Goal: Information Seeking & Learning: Check status

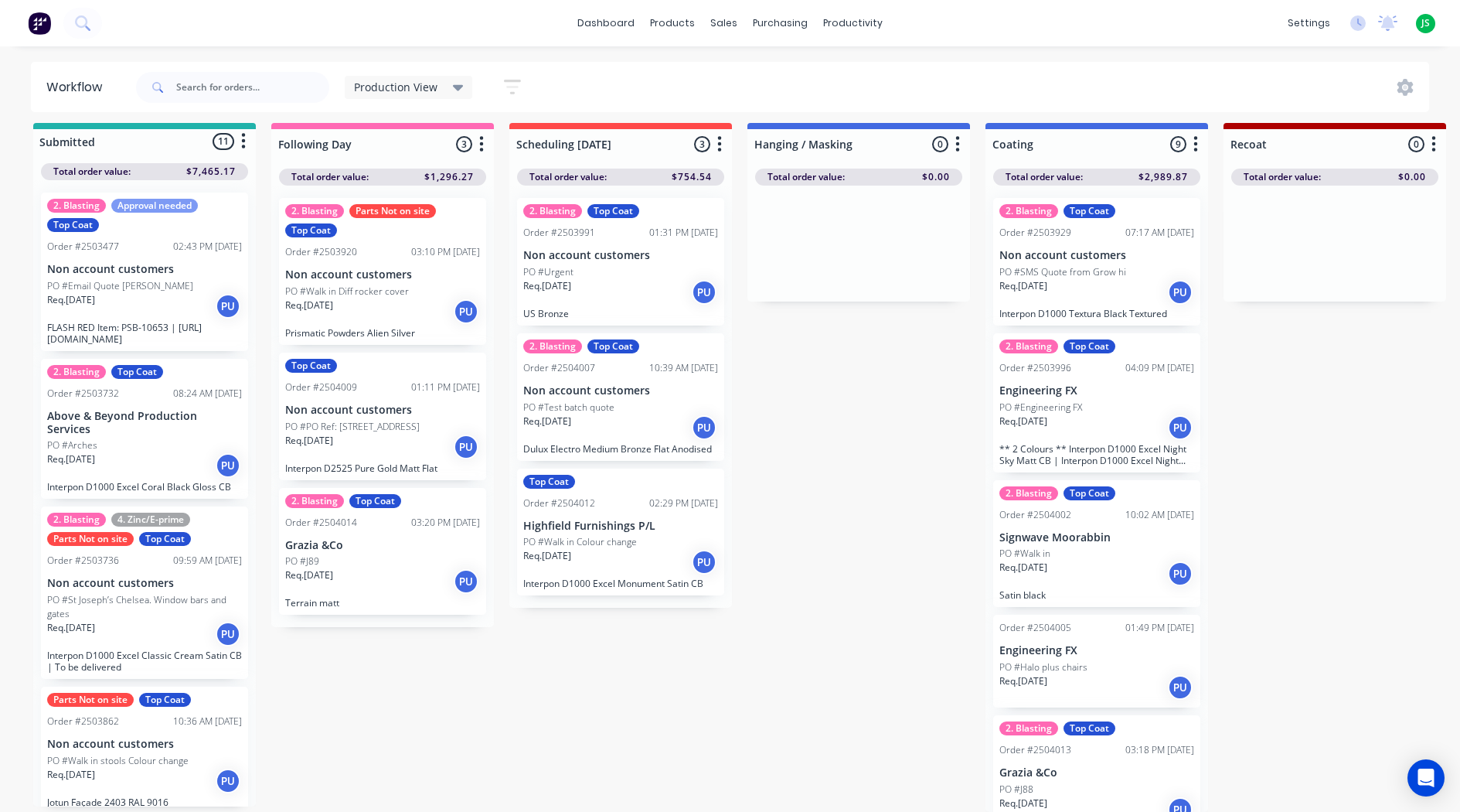
scroll to position [77, 0]
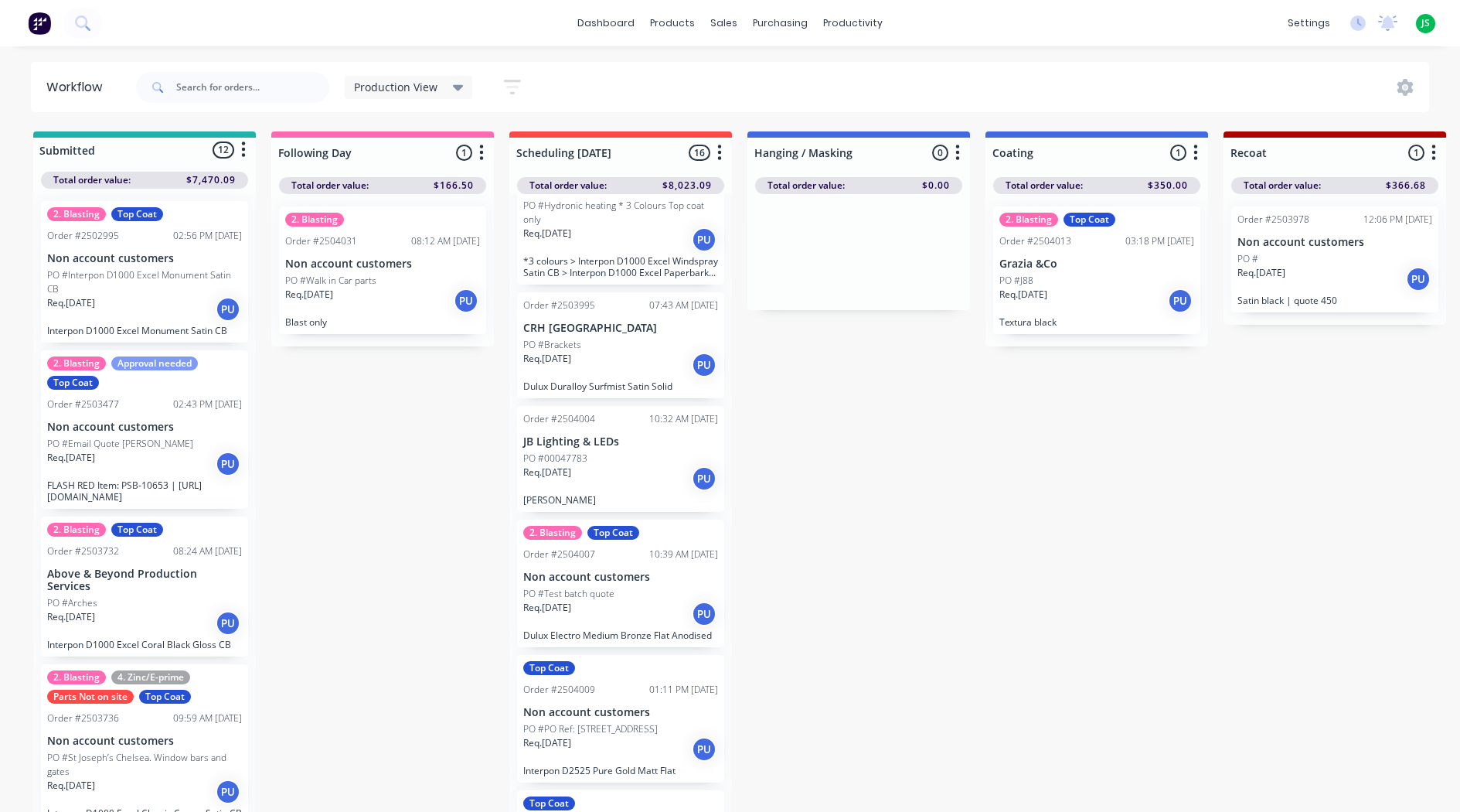
scroll to position [386, 0]
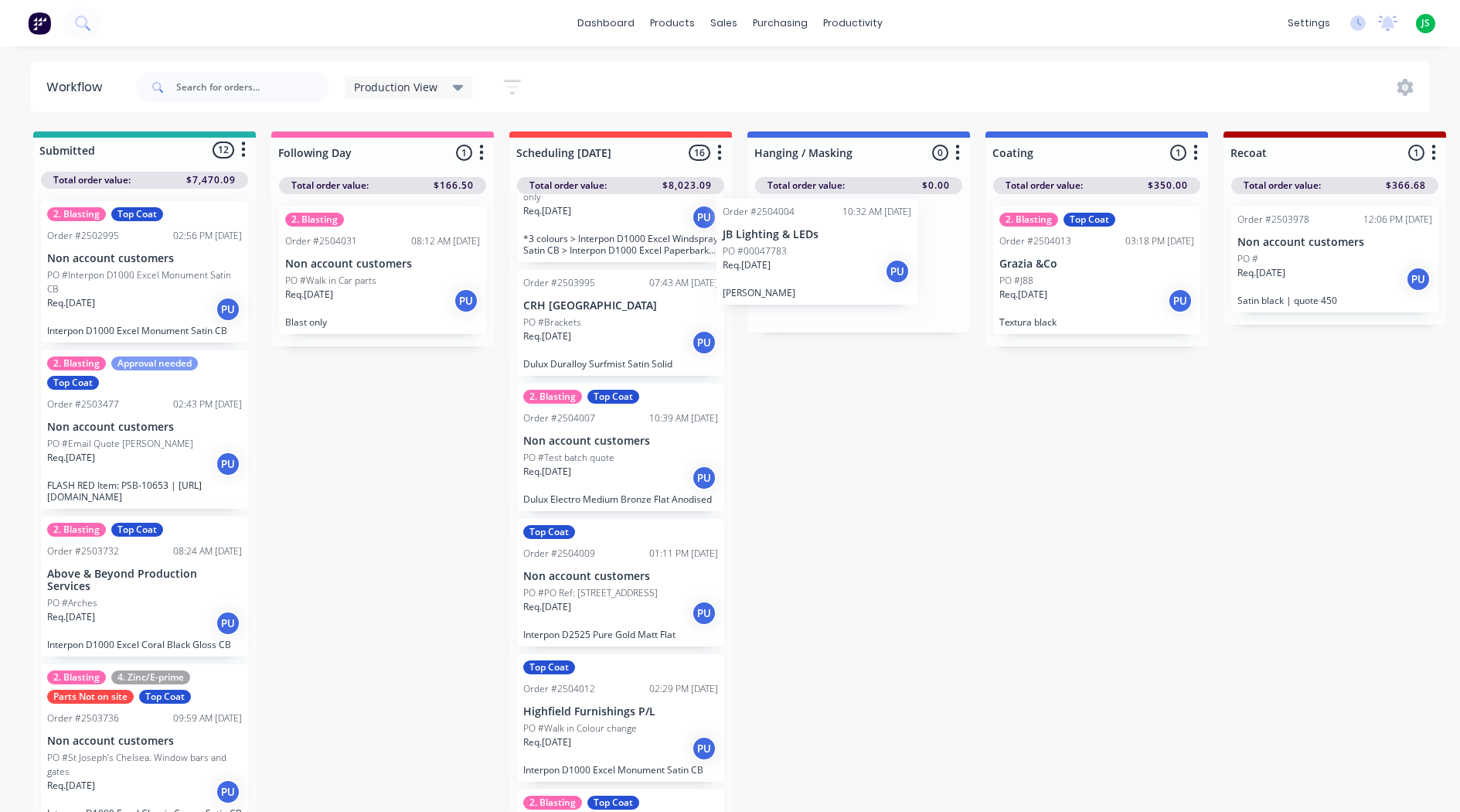
drag, startPoint x: 613, startPoint y: 459, endPoint x: 833, endPoint y: 261, distance: 296.0
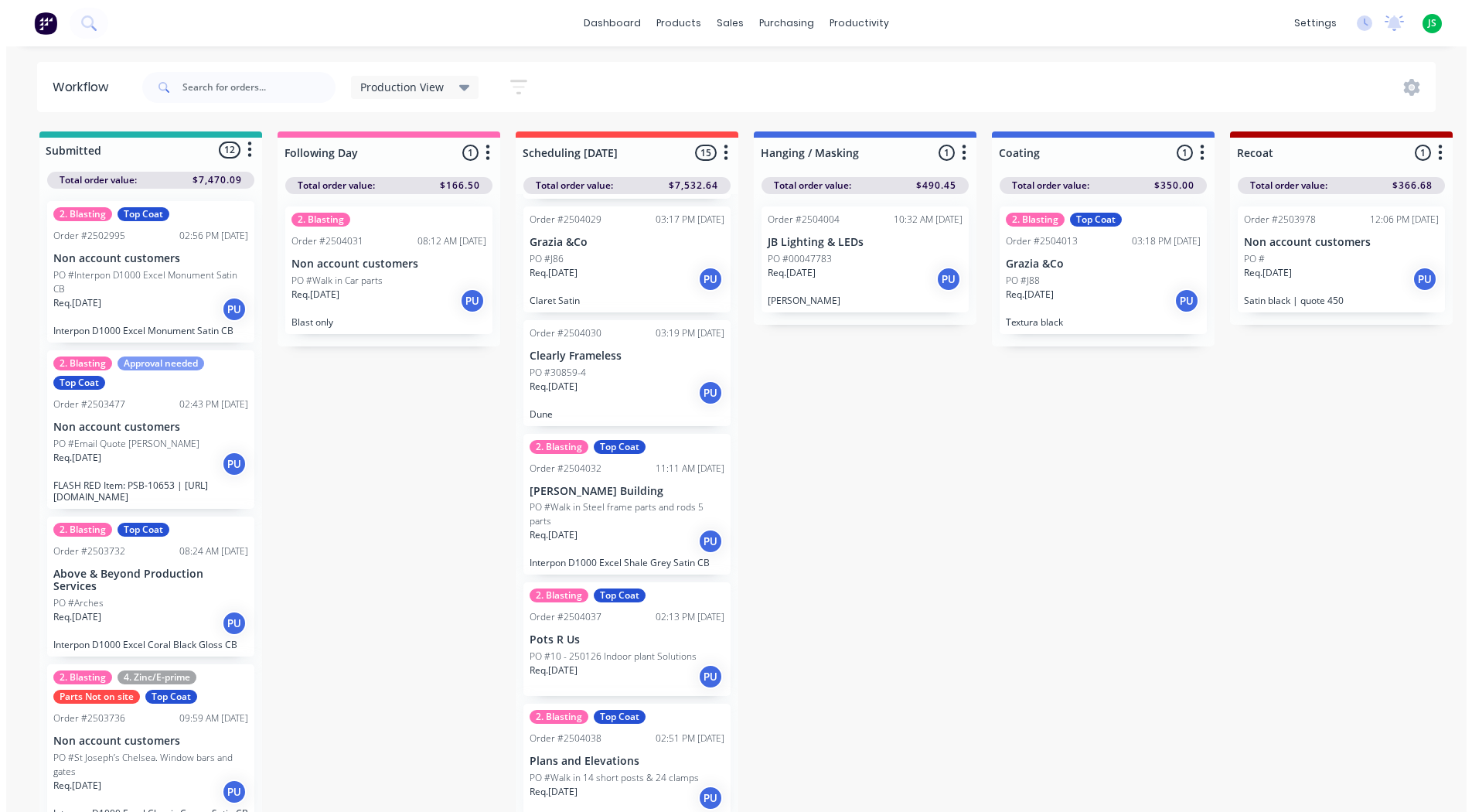
scroll to position [1340, 0]
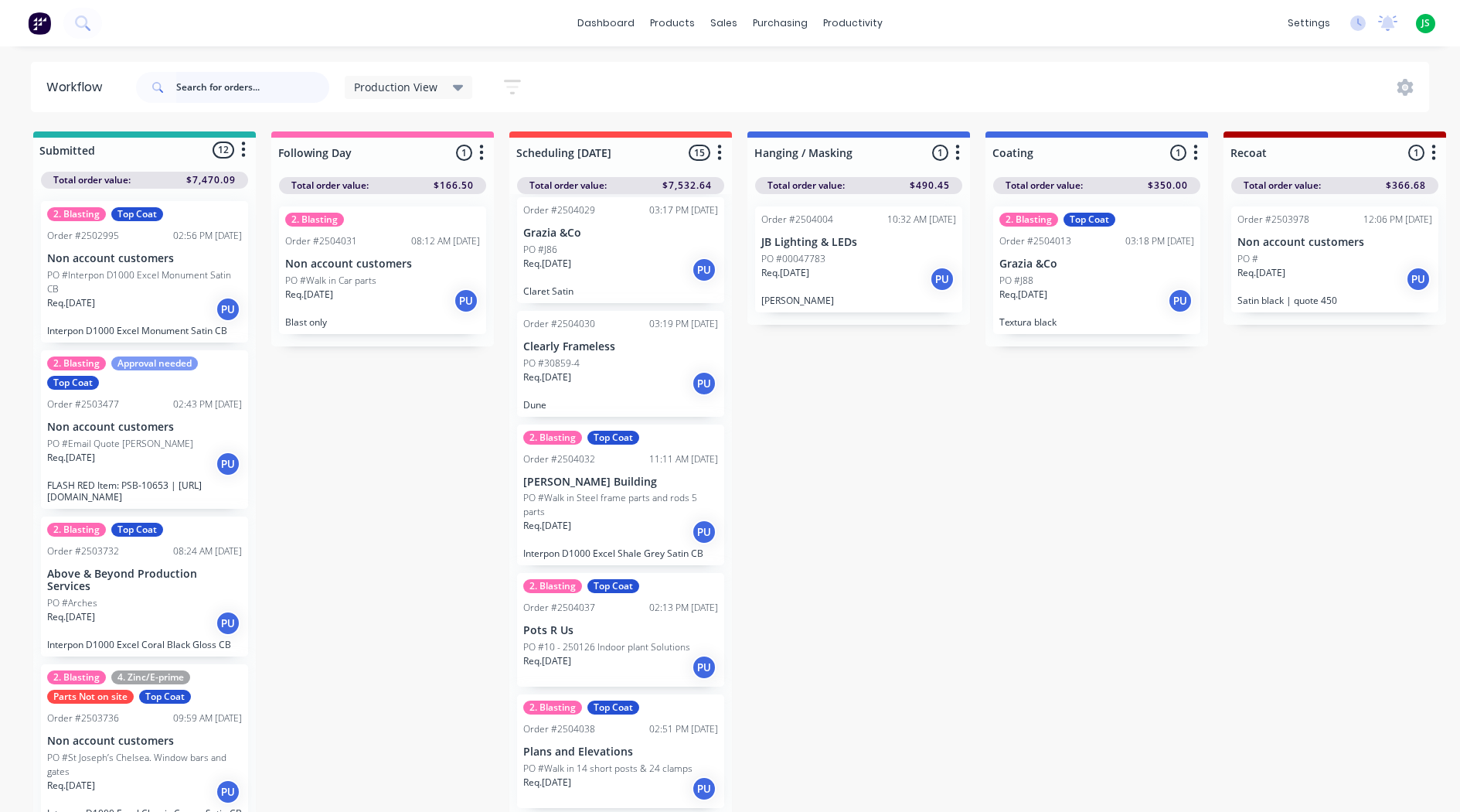
click at [295, 97] on input "text" at bounding box center [253, 88] width 153 height 31
type input "white ripple"
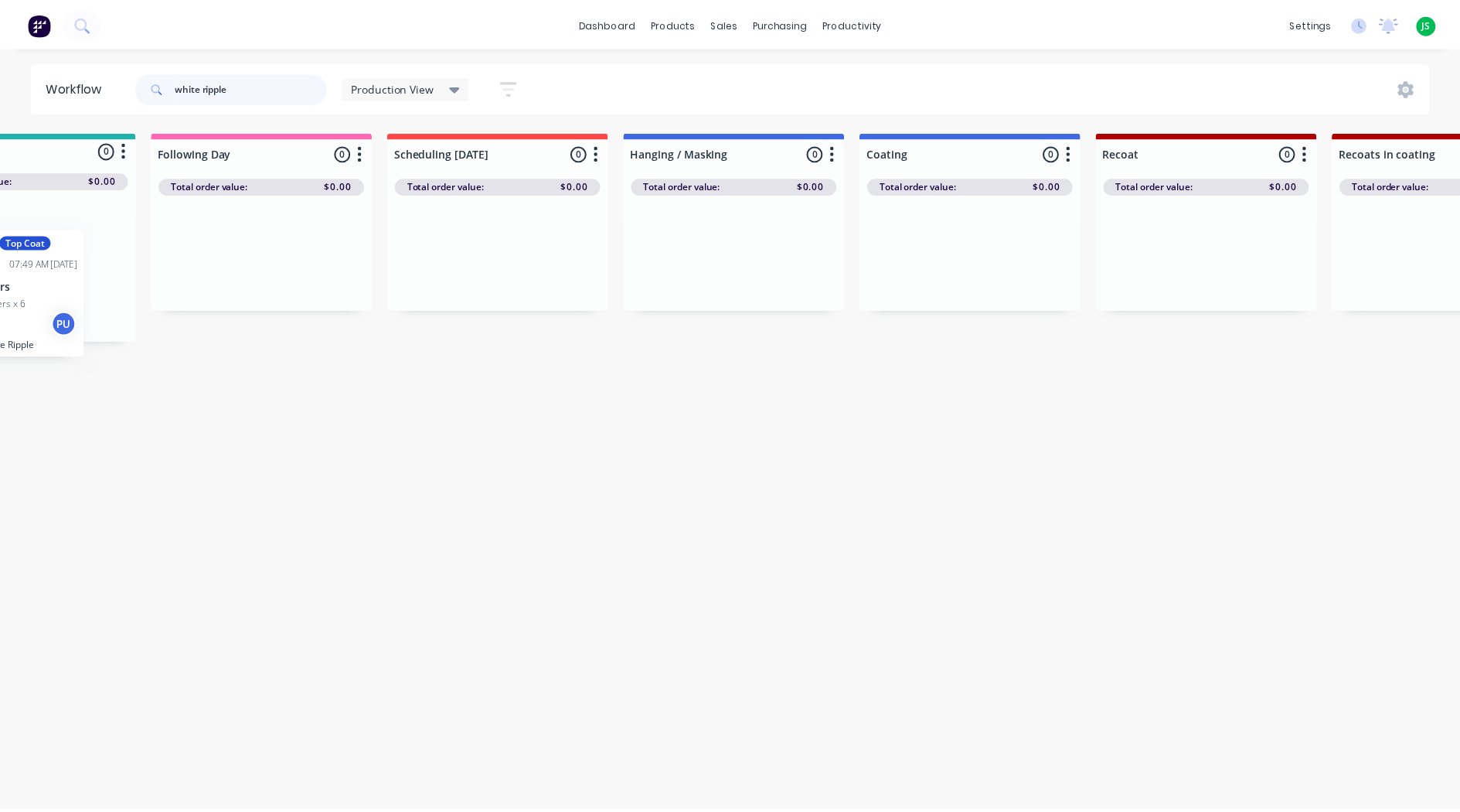
scroll to position [0, 0]
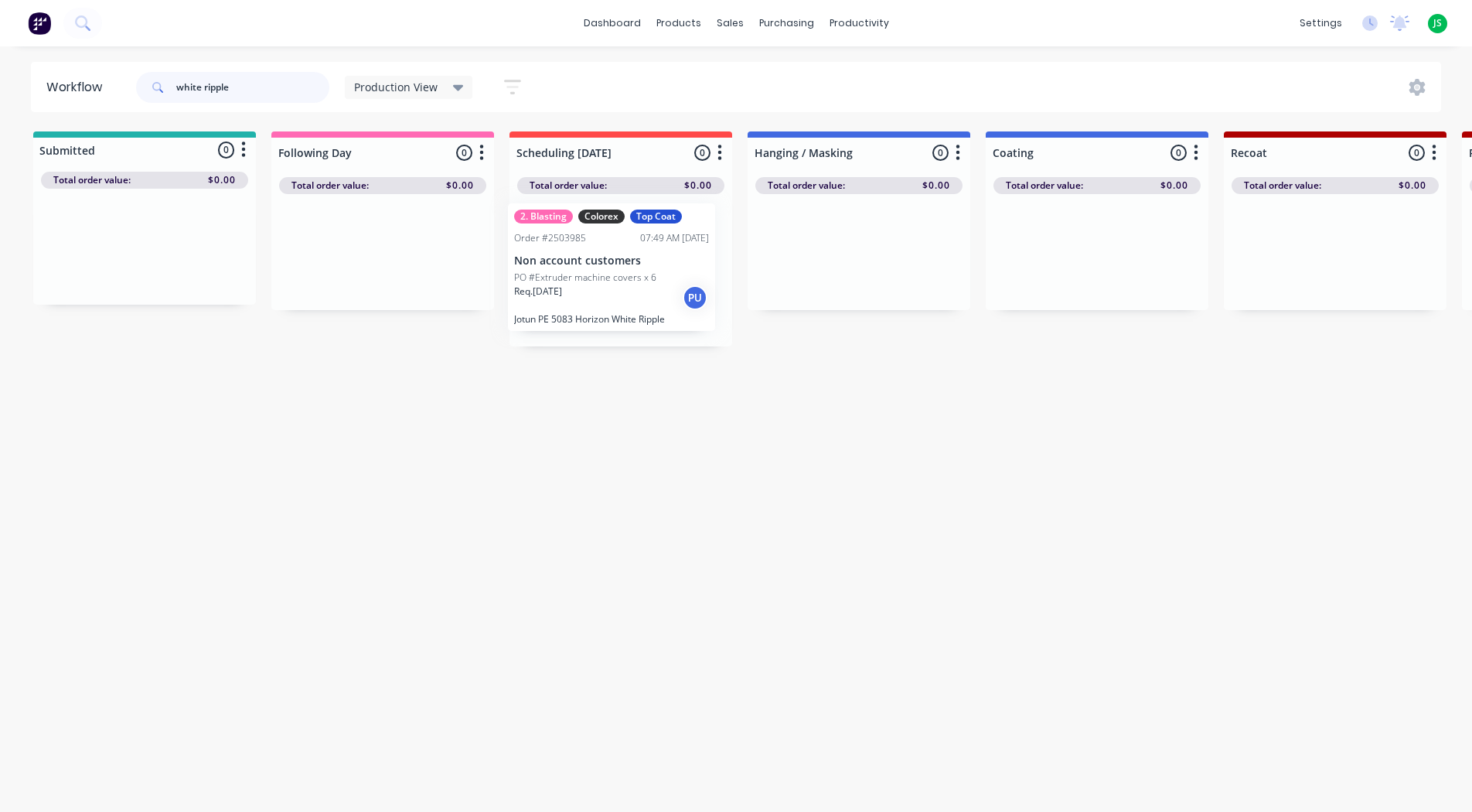
drag, startPoint x: 1068, startPoint y: 289, endPoint x: 625, endPoint y: 288, distance: 443.0
drag, startPoint x: 272, startPoint y: 84, endPoint x: -6, endPoint y: 103, distance: 278.6
click at [0, 103] on html "dashboard products sales purchasing productivity dashboard products Product Cat…" at bounding box center [736, 359] width 1472 height 719
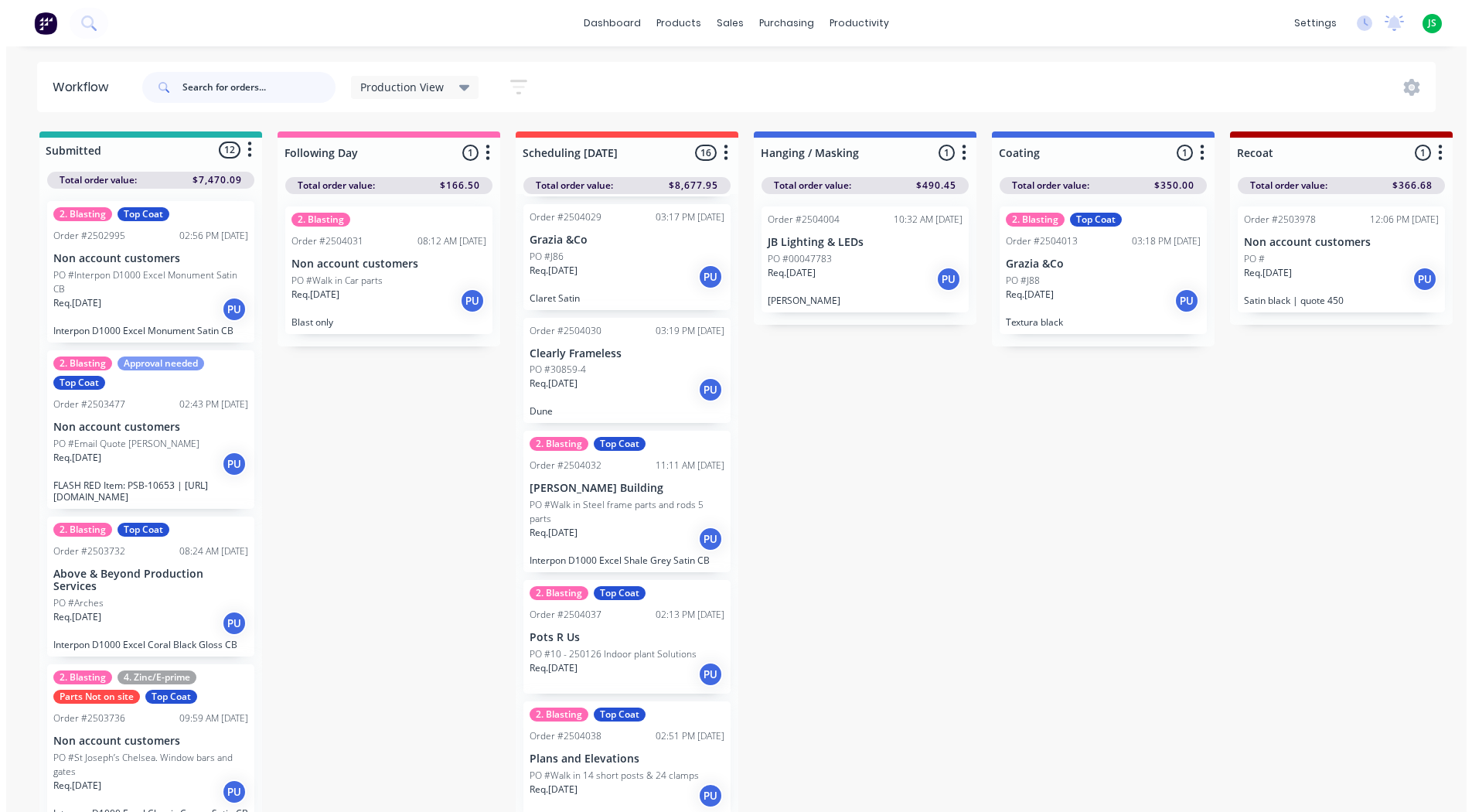
scroll to position [1476, 0]
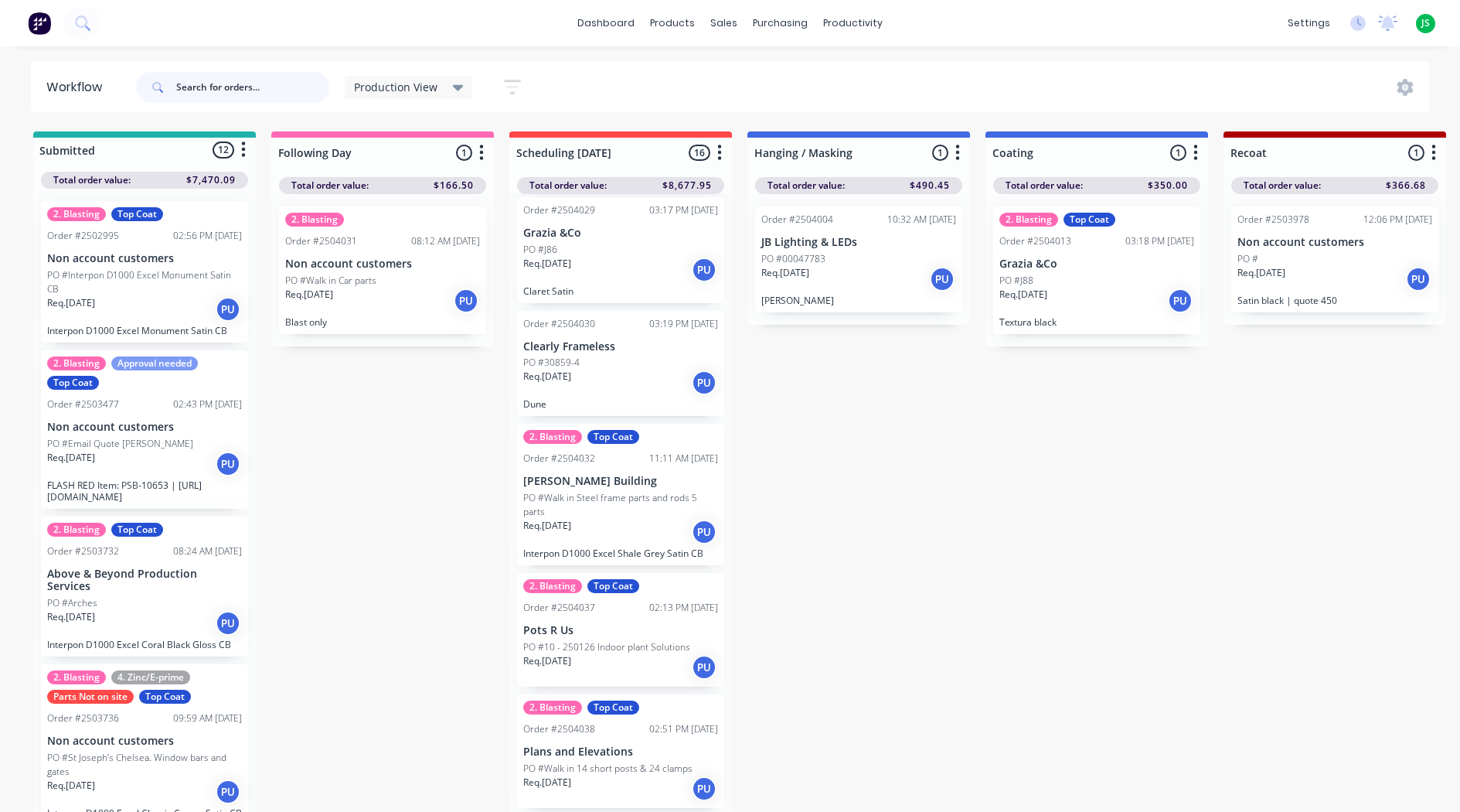
click at [238, 87] on input "text" at bounding box center [253, 88] width 153 height 31
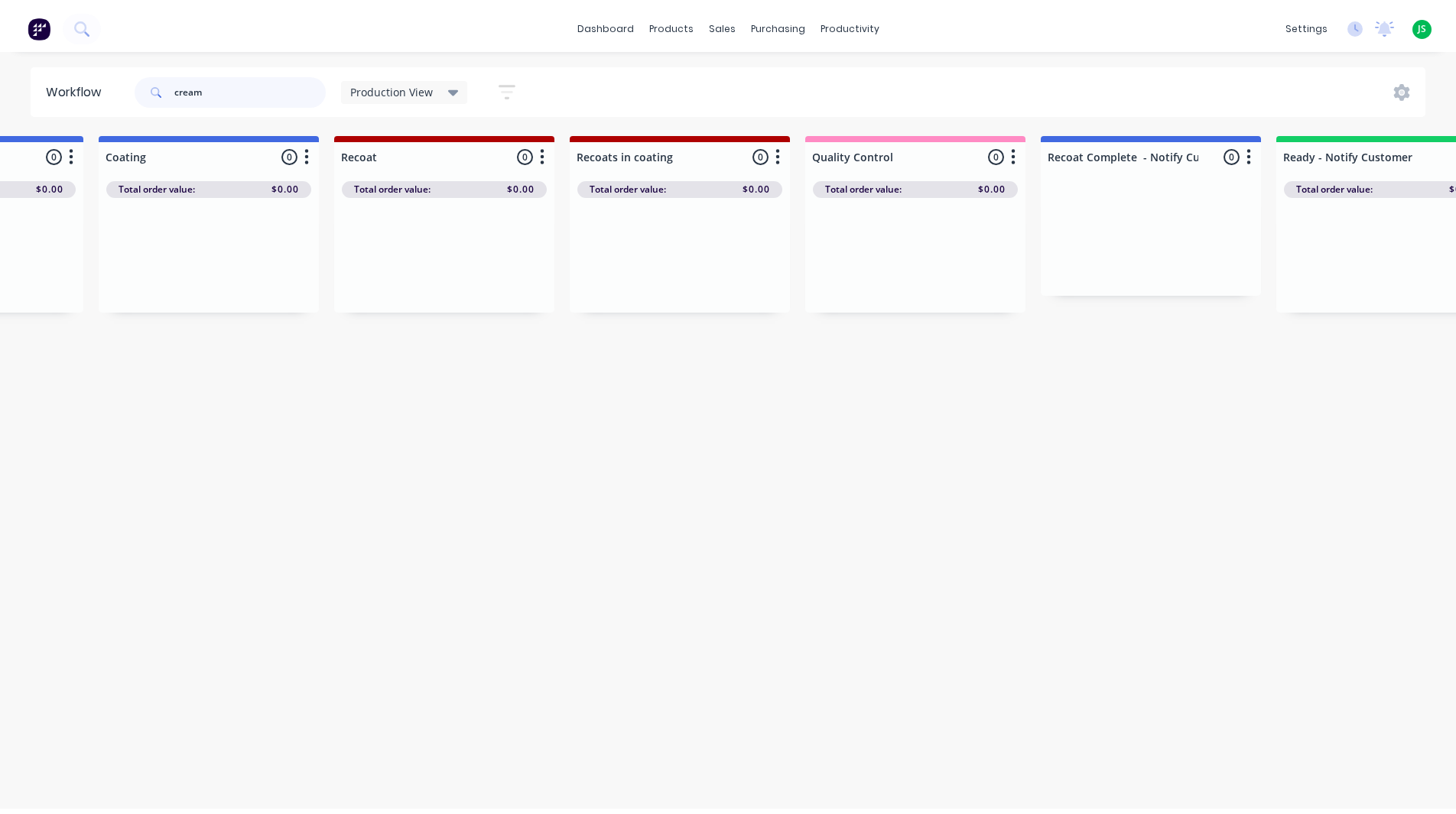
scroll to position [0, 0]
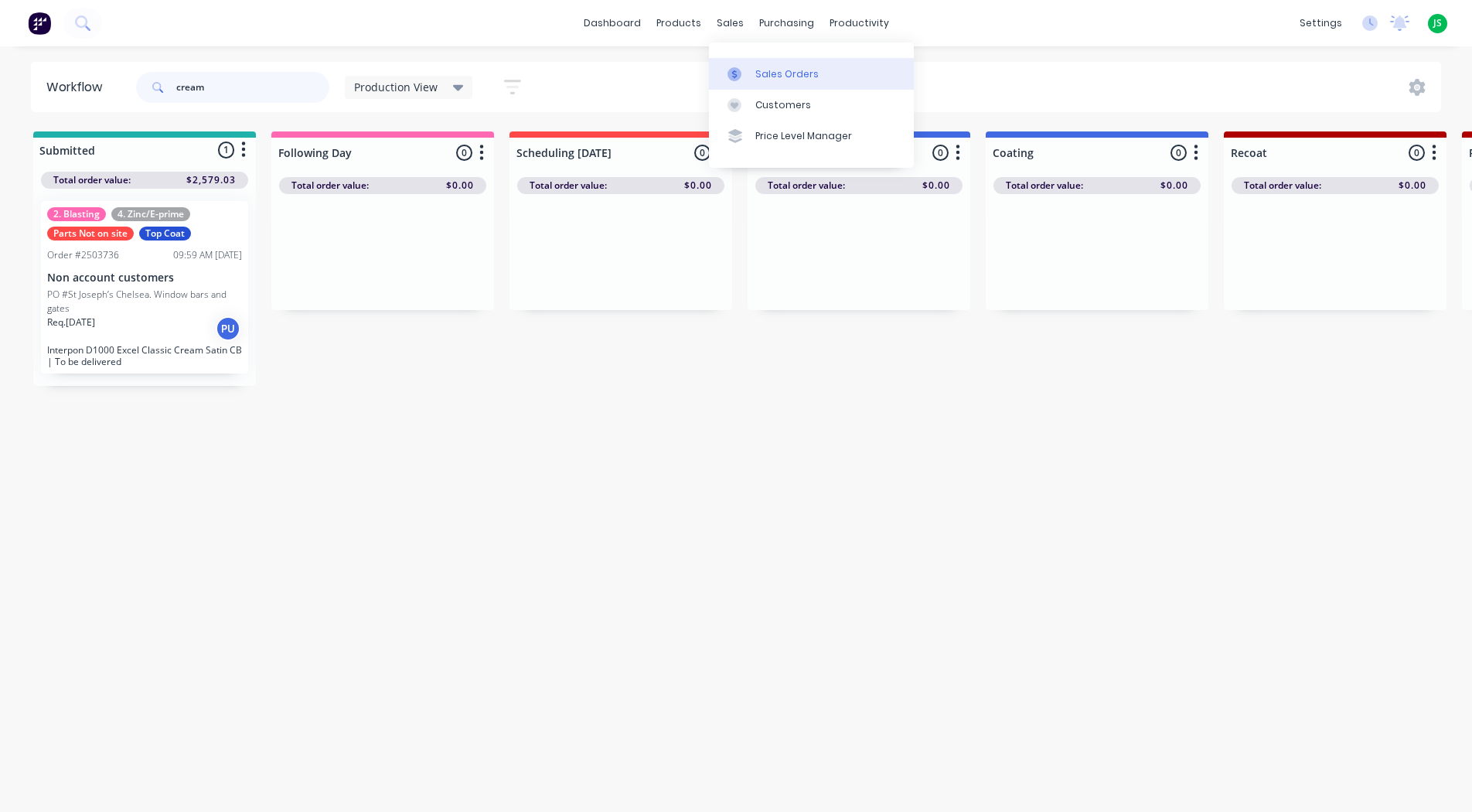
type input "cream"
click at [735, 79] on icon at bounding box center [734, 74] width 14 height 14
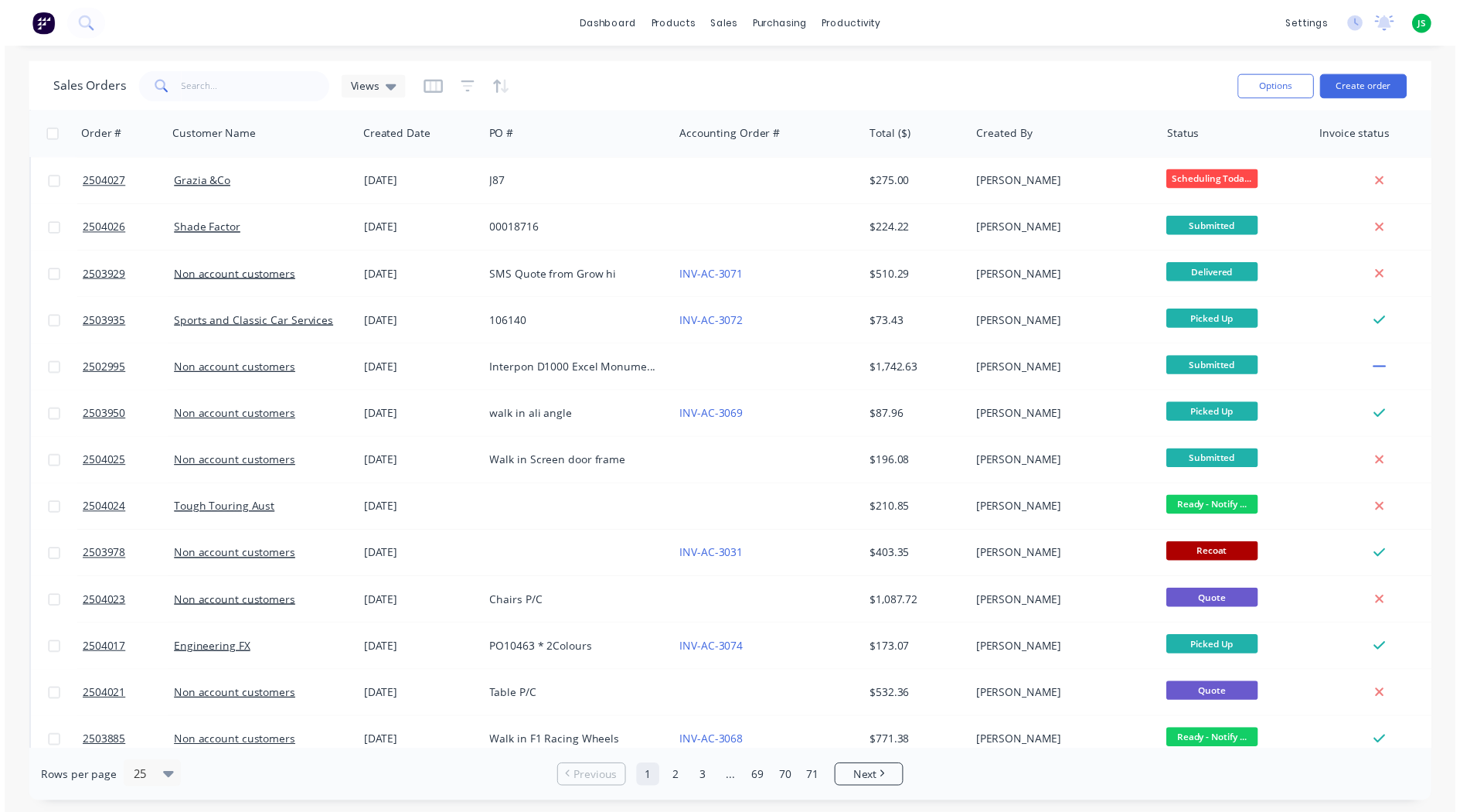
scroll to position [587, 0]
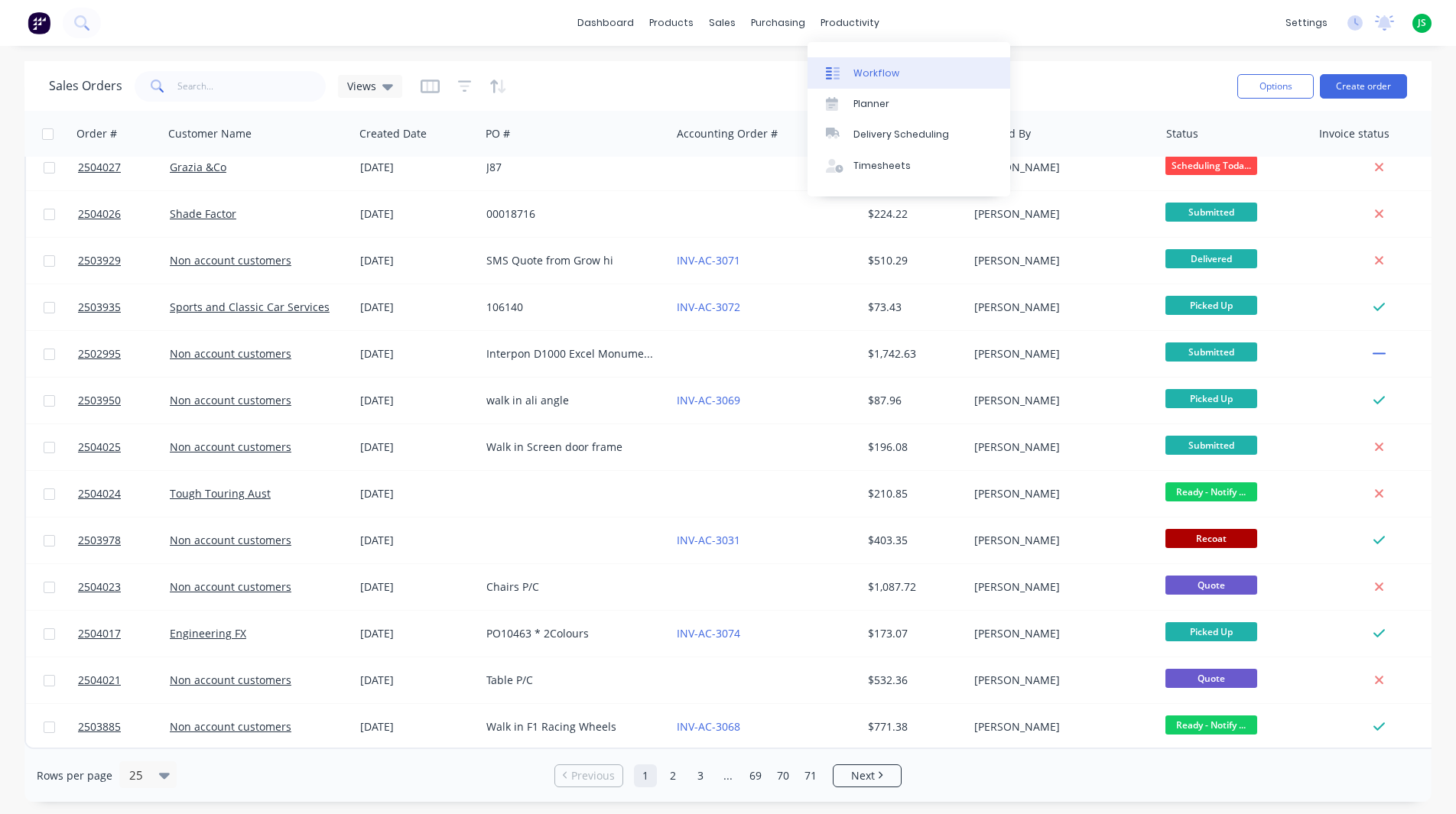
click at [840, 67] on div at bounding box center [837, 73] width 23 height 14
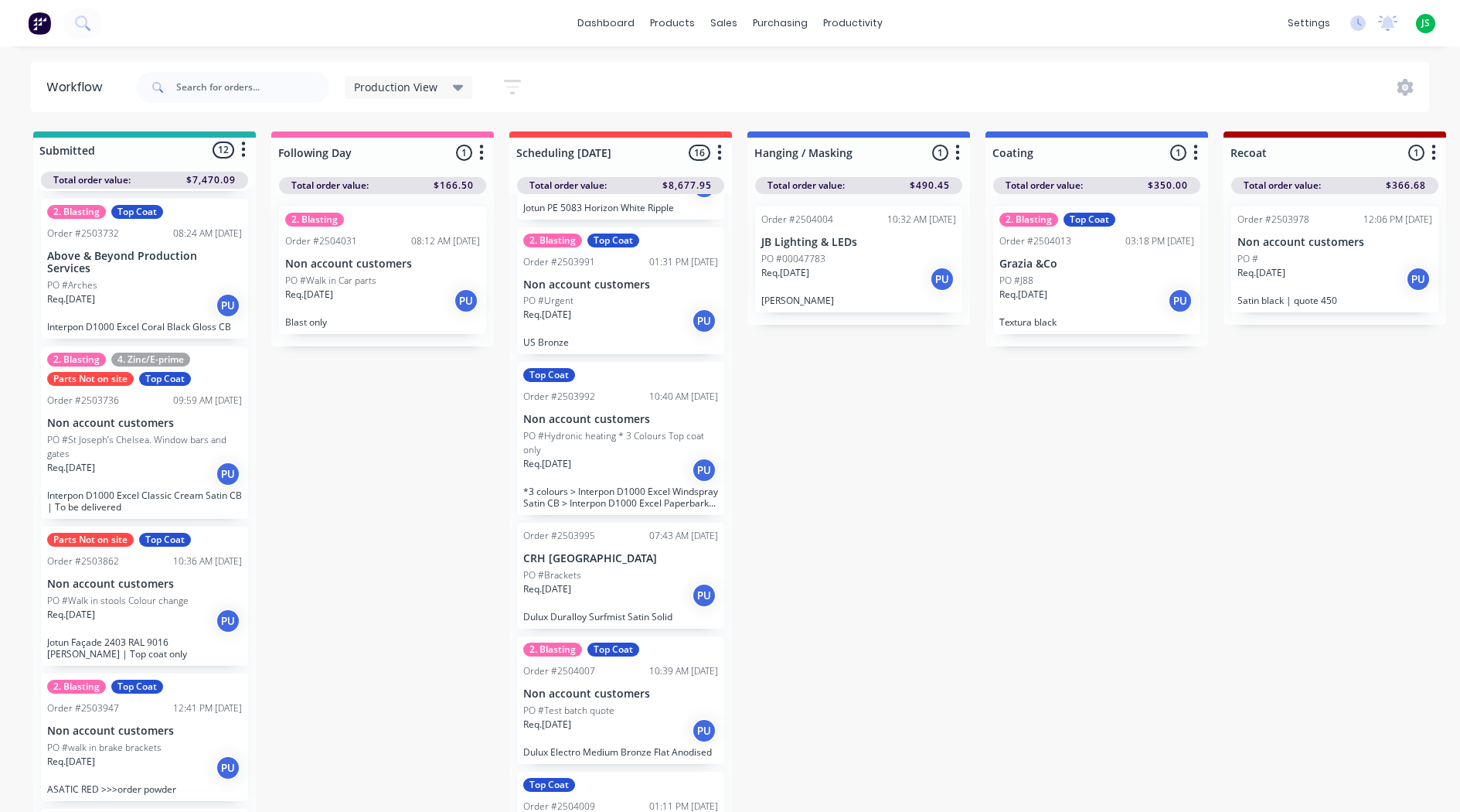
scroll to position [309, 0]
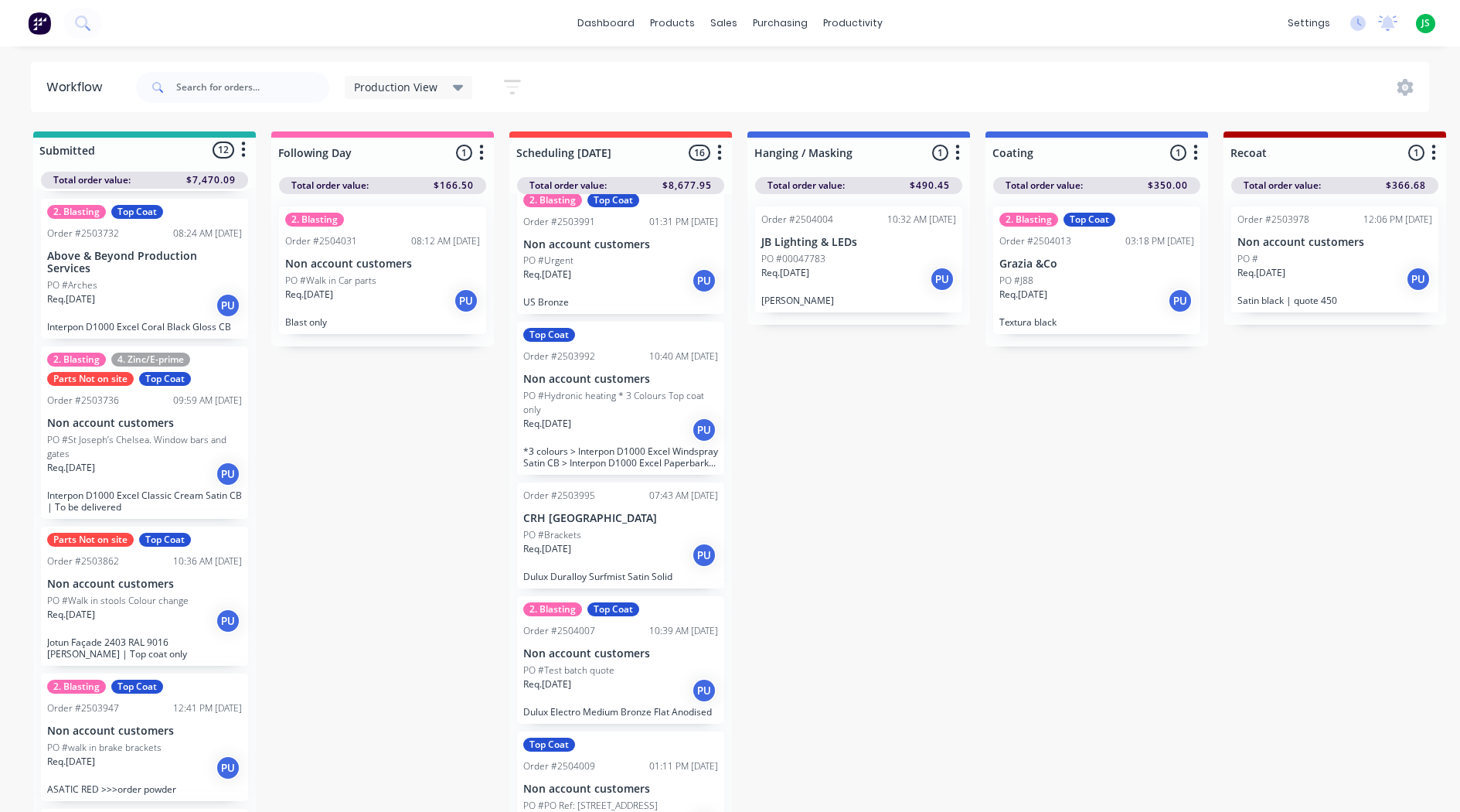
click at [601, 429] on div "Req. [DATE] PU" at bounding box center [620, 430] width 194 height 27
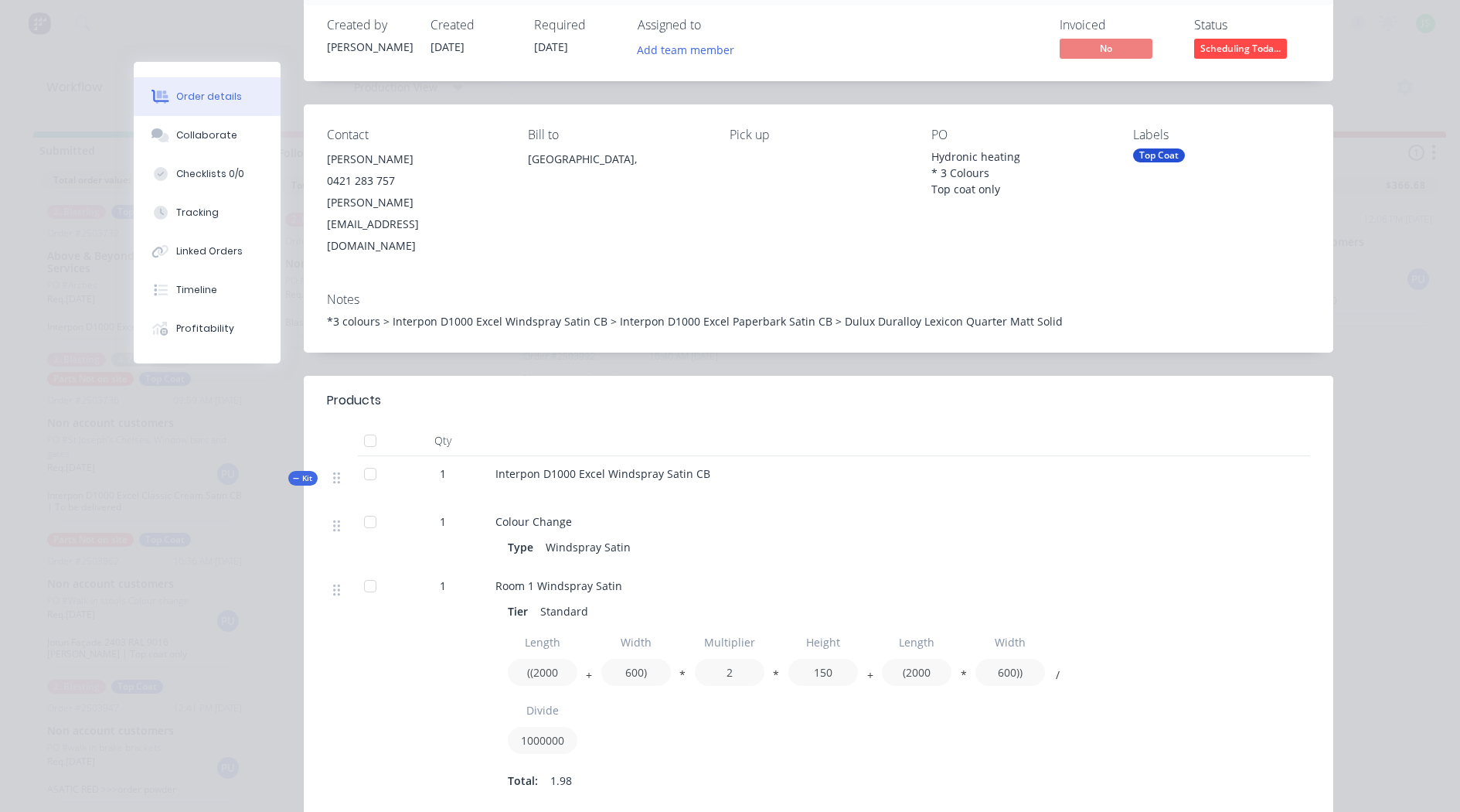
scroll to position [155, 0]
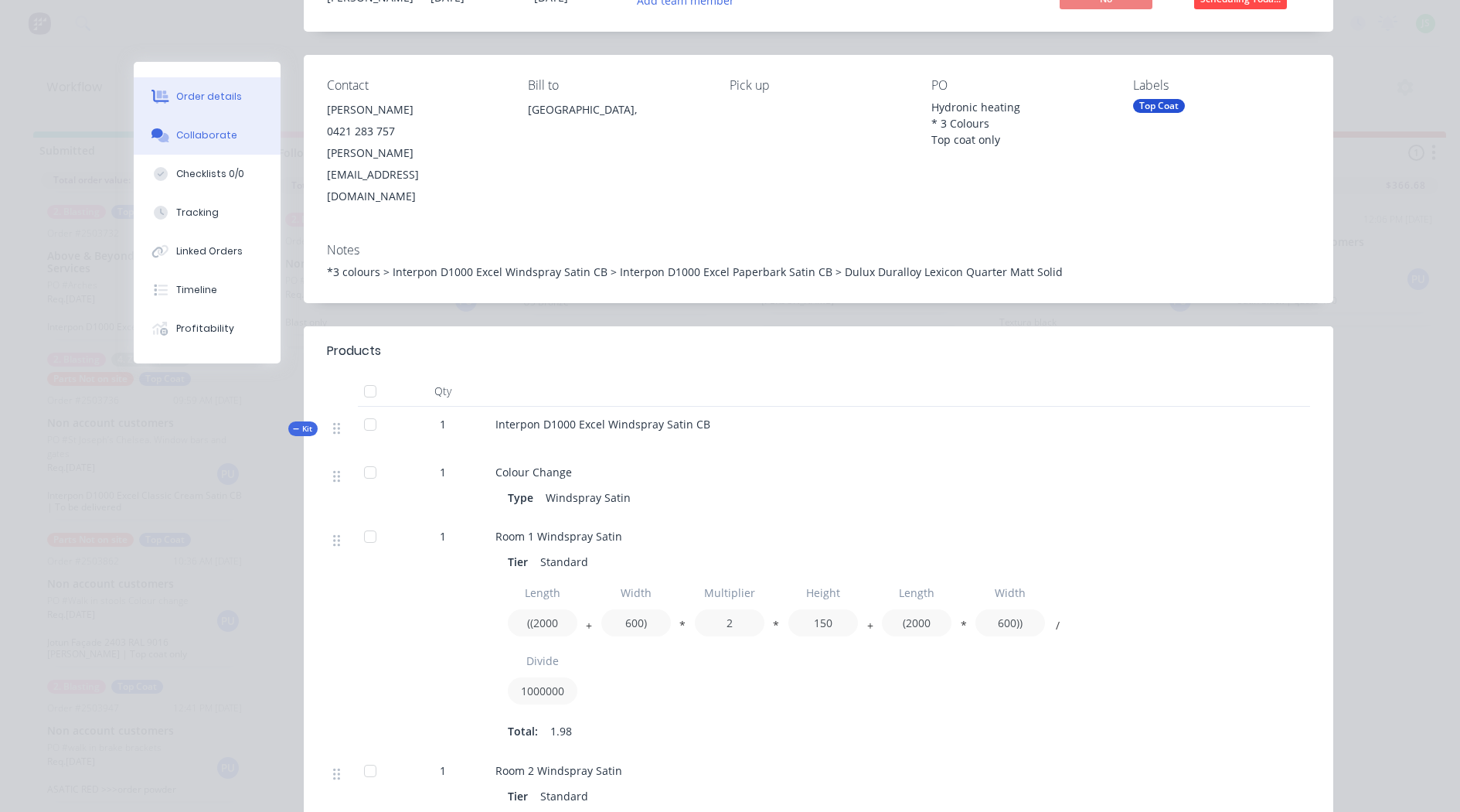
click at [223, 142] on button "Collaborate" at bounding box center [206, 135] width 147 height 39
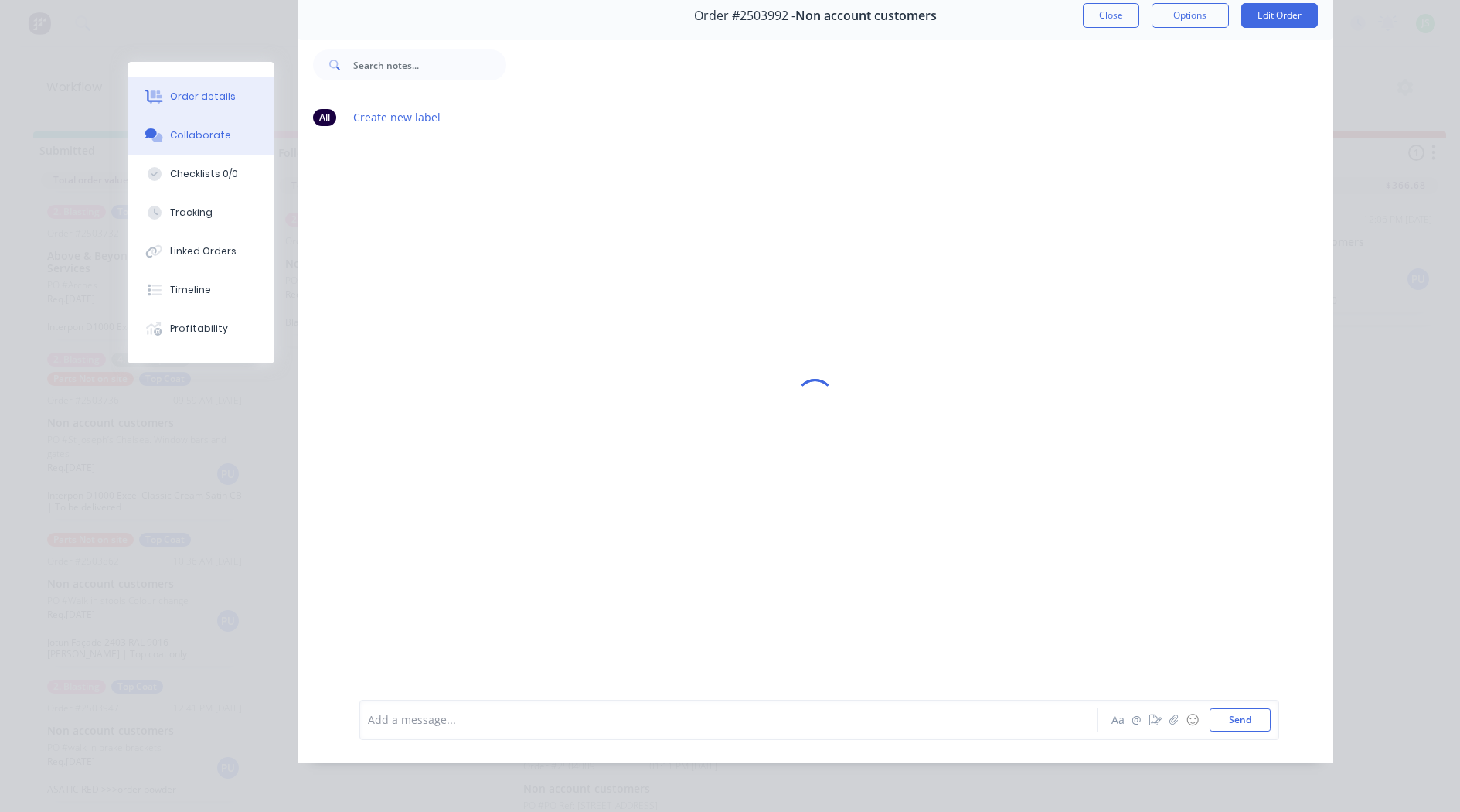
scroll to position [0, 0]
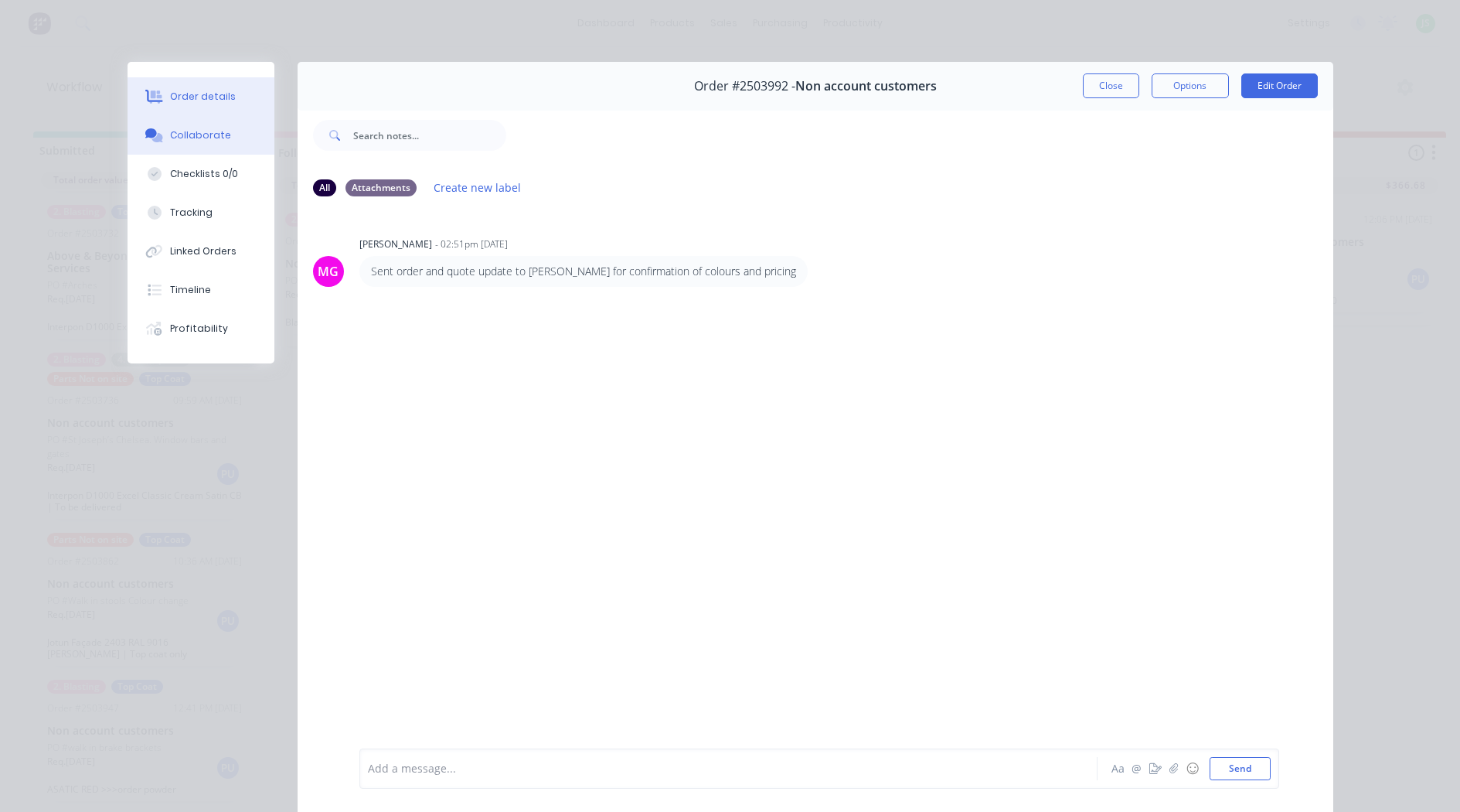
click at [241, 89] on button "Order details" at bounding box center [200, 97] width 147 height 39
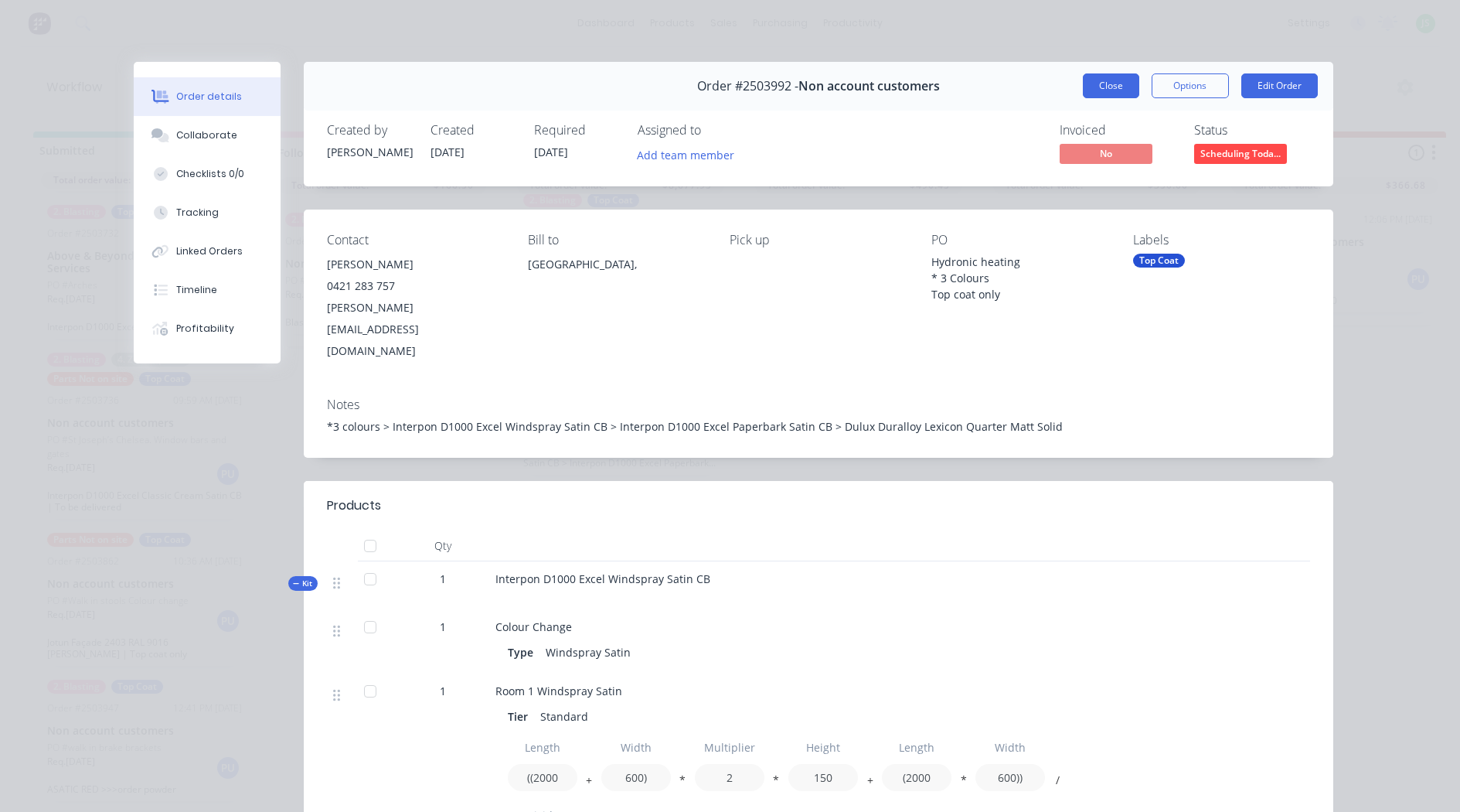
click at [1099, 80] on button "Close" at bounding box center [1111, 86] width 56 height 25
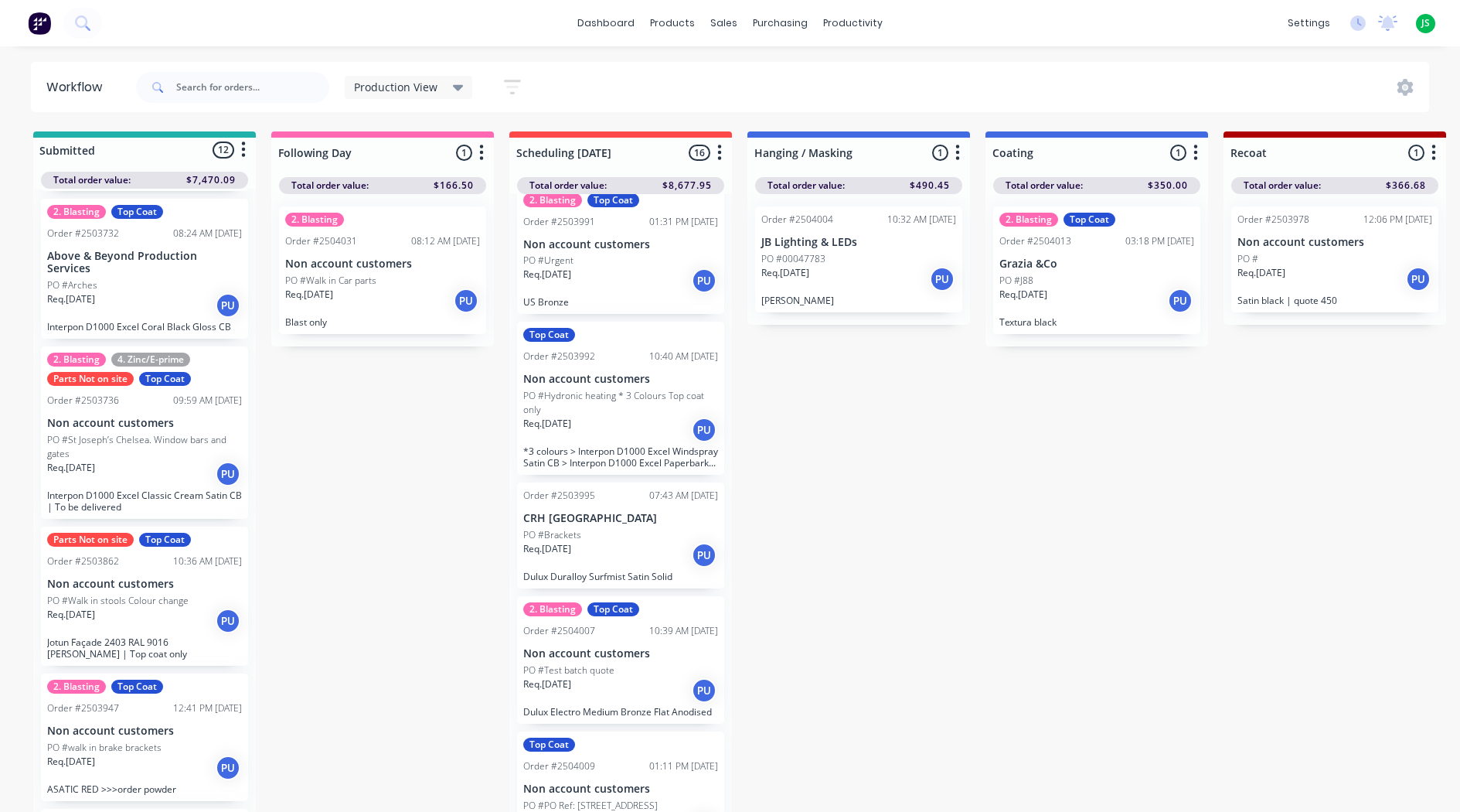
click at [807, 266] on p "Req. [DATE]" at bounding box center [785, 272] width 48 height 14
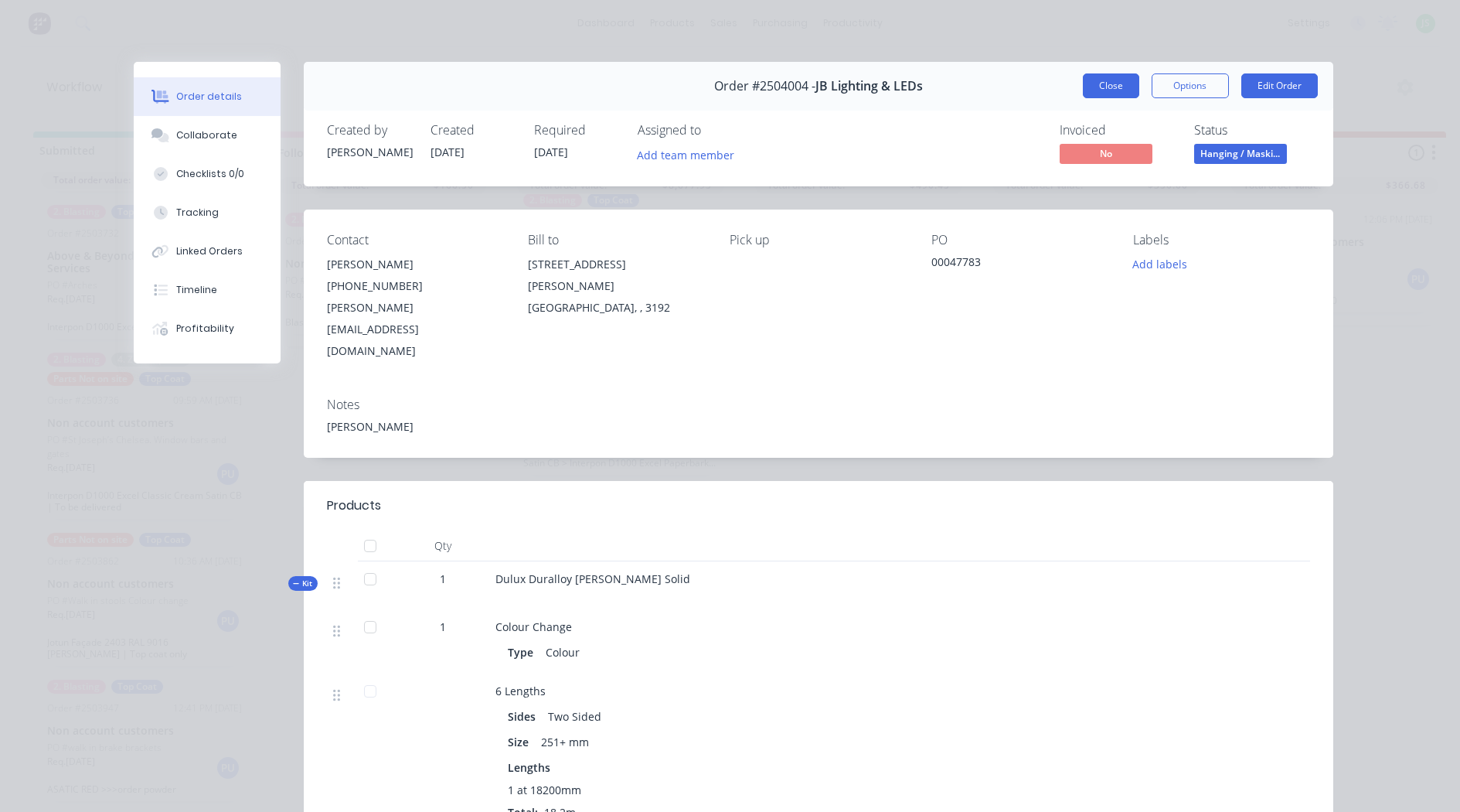
click at [1118, 87] on button "Close" at bounding box center [1111, 86] width 56 height 25
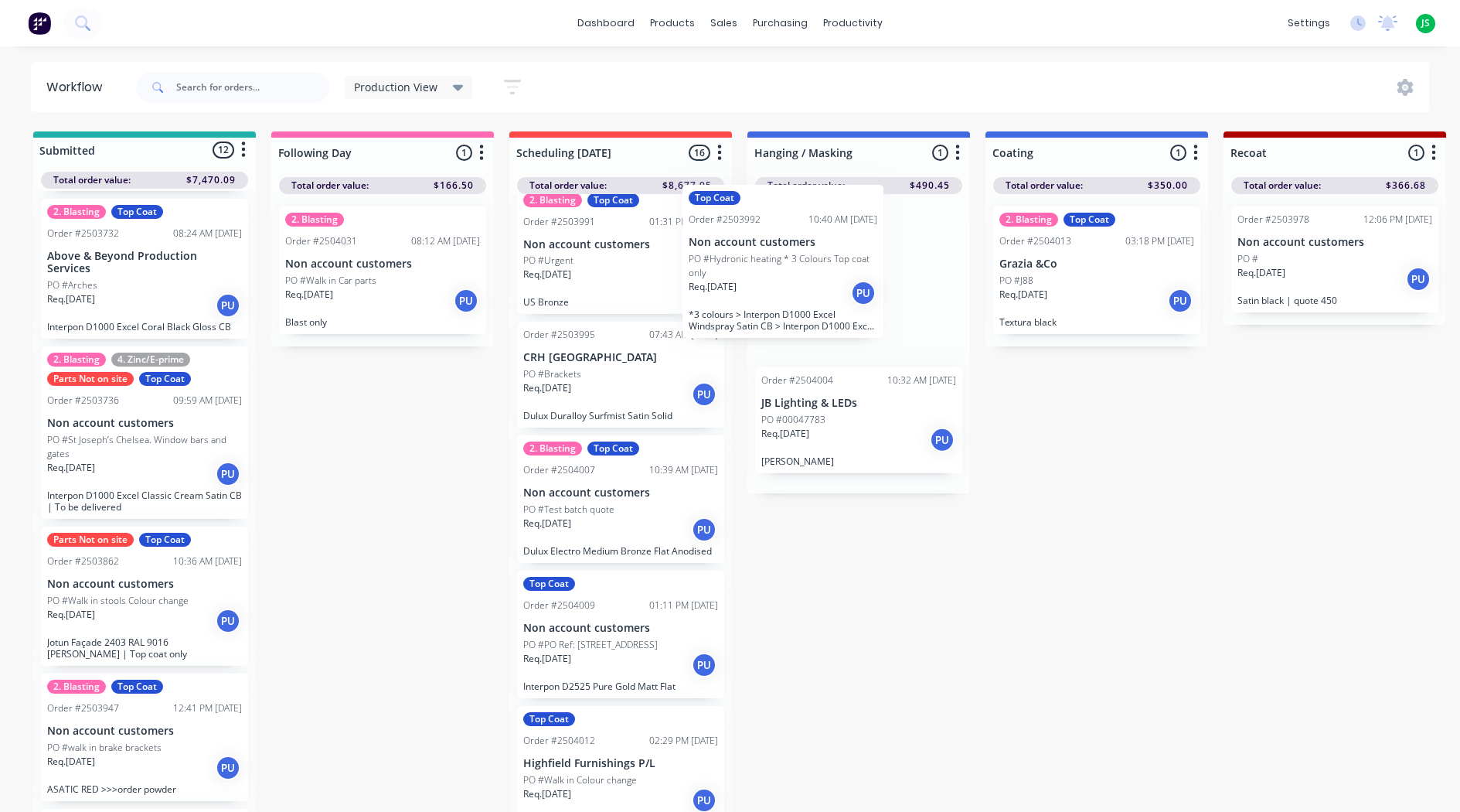
scroll to position [301, 0]
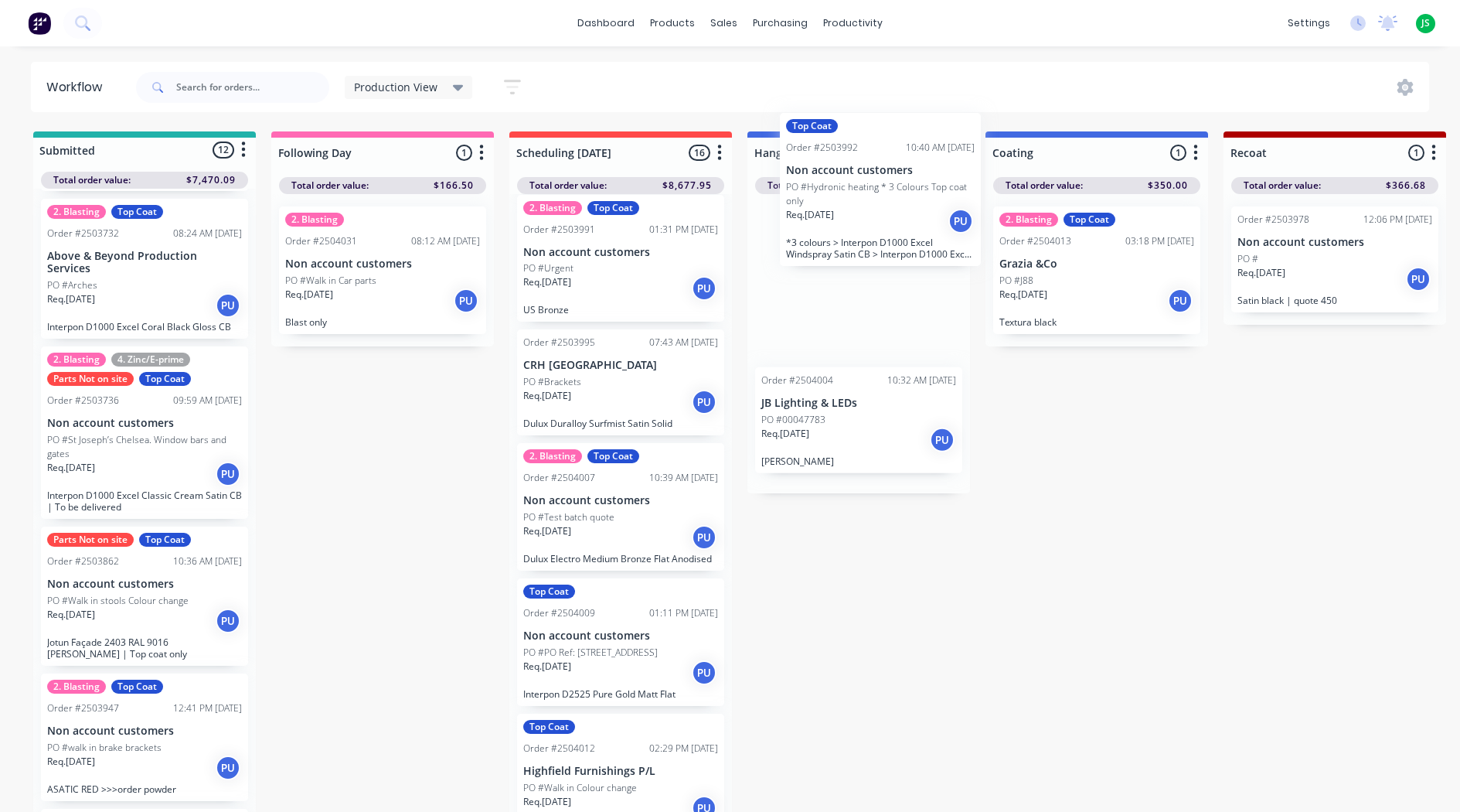
drag, startPoint x: 620, startPoint y: 434, endPoint x: 878, endPoint y: 225, distance: 332.0
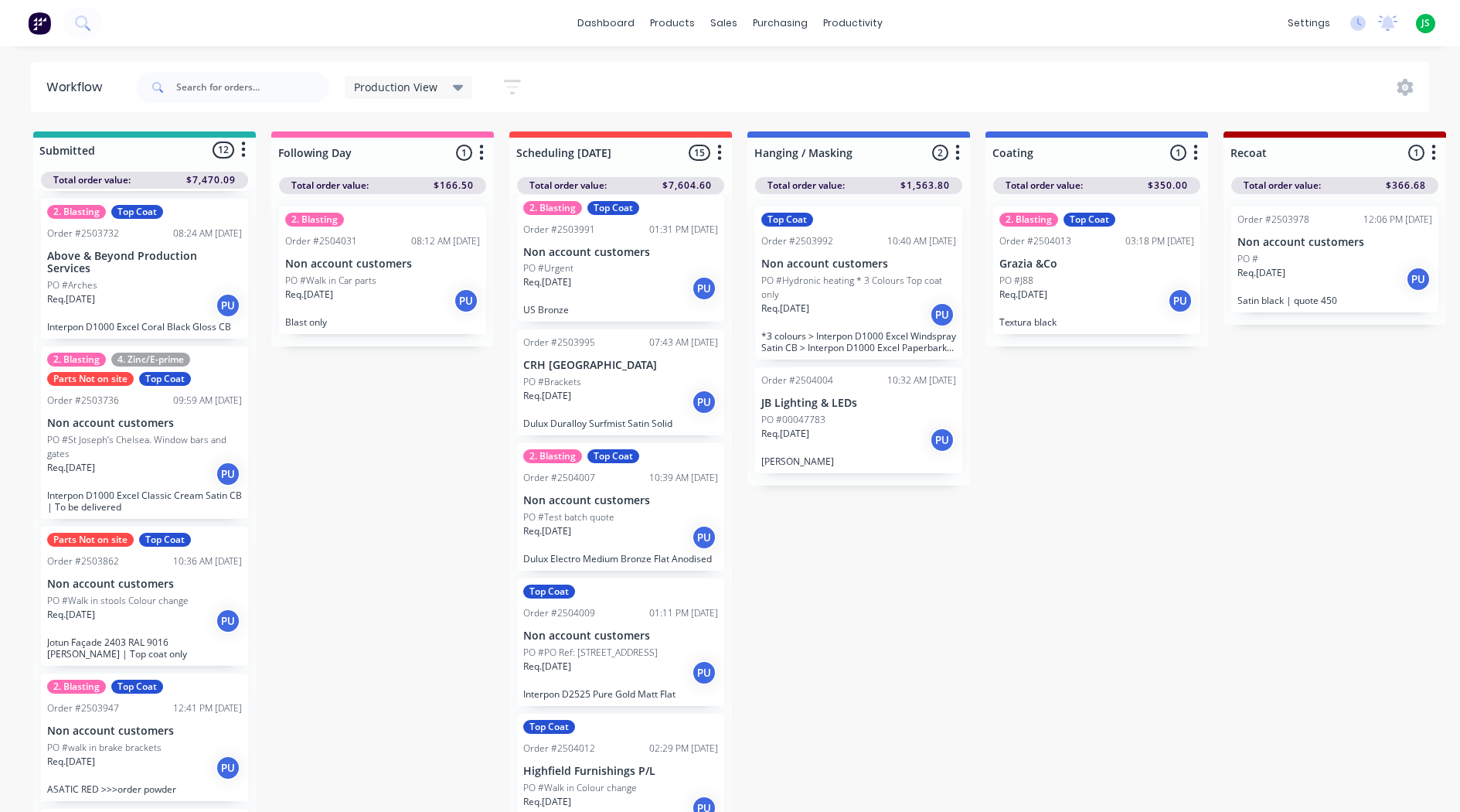
click at [860, 285] on p "PO #Hydronic heating * 3 Colours Top coat only" at bounding box center [858, 288] width 194 height 28
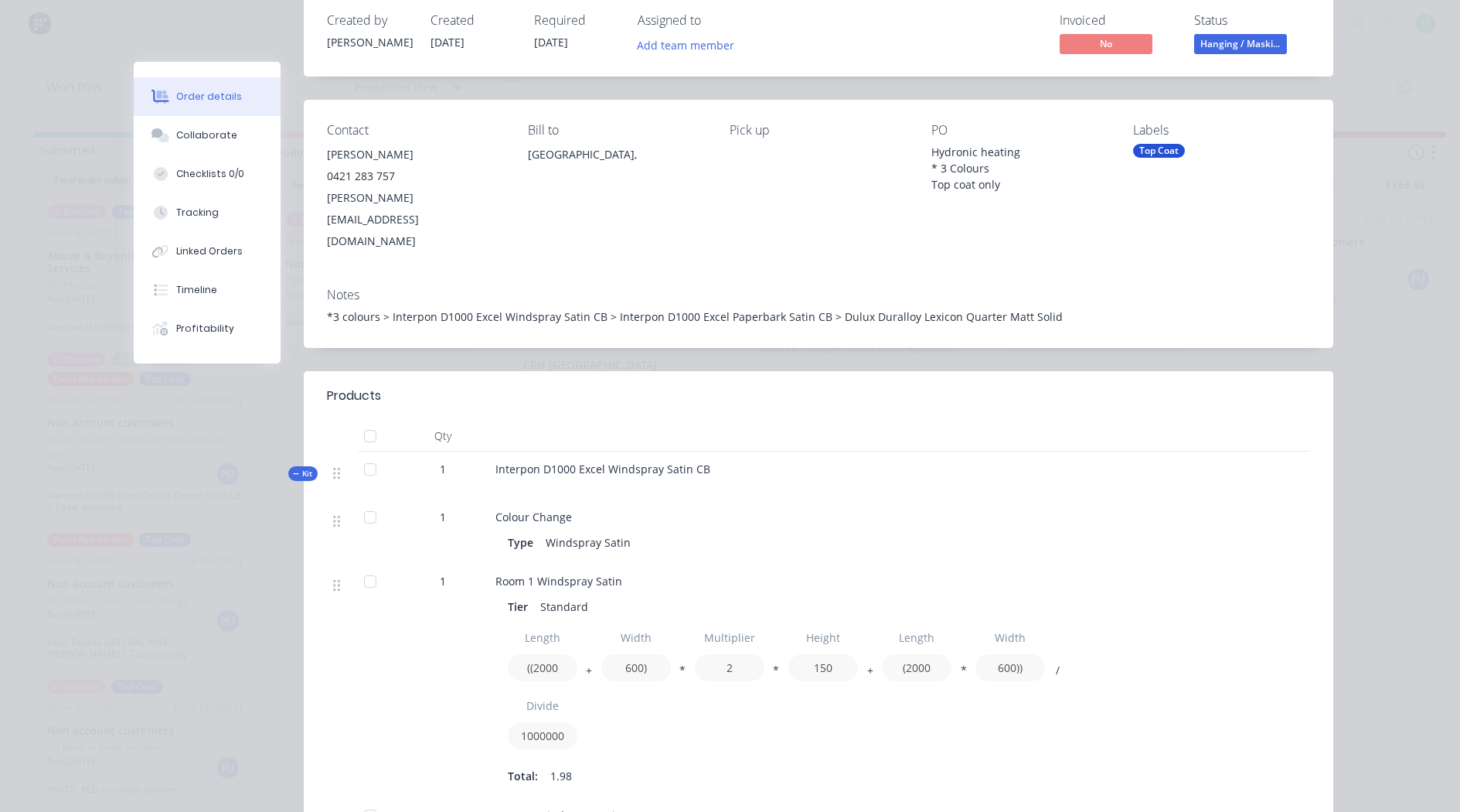
scroll to position [0, 0]
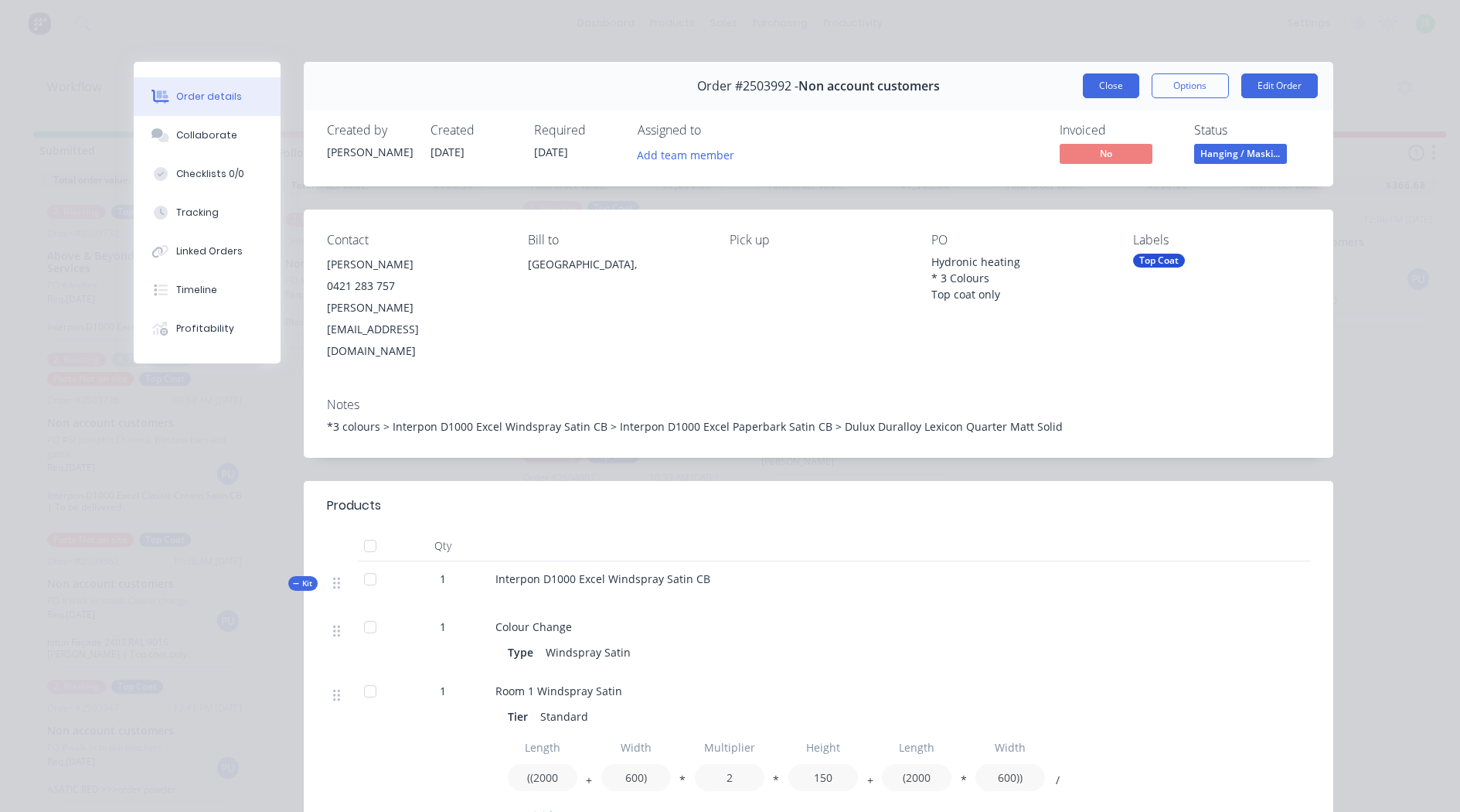
click at [1094, 95] on button "Close" at bounding box center [1111, 86] width 56 height 25
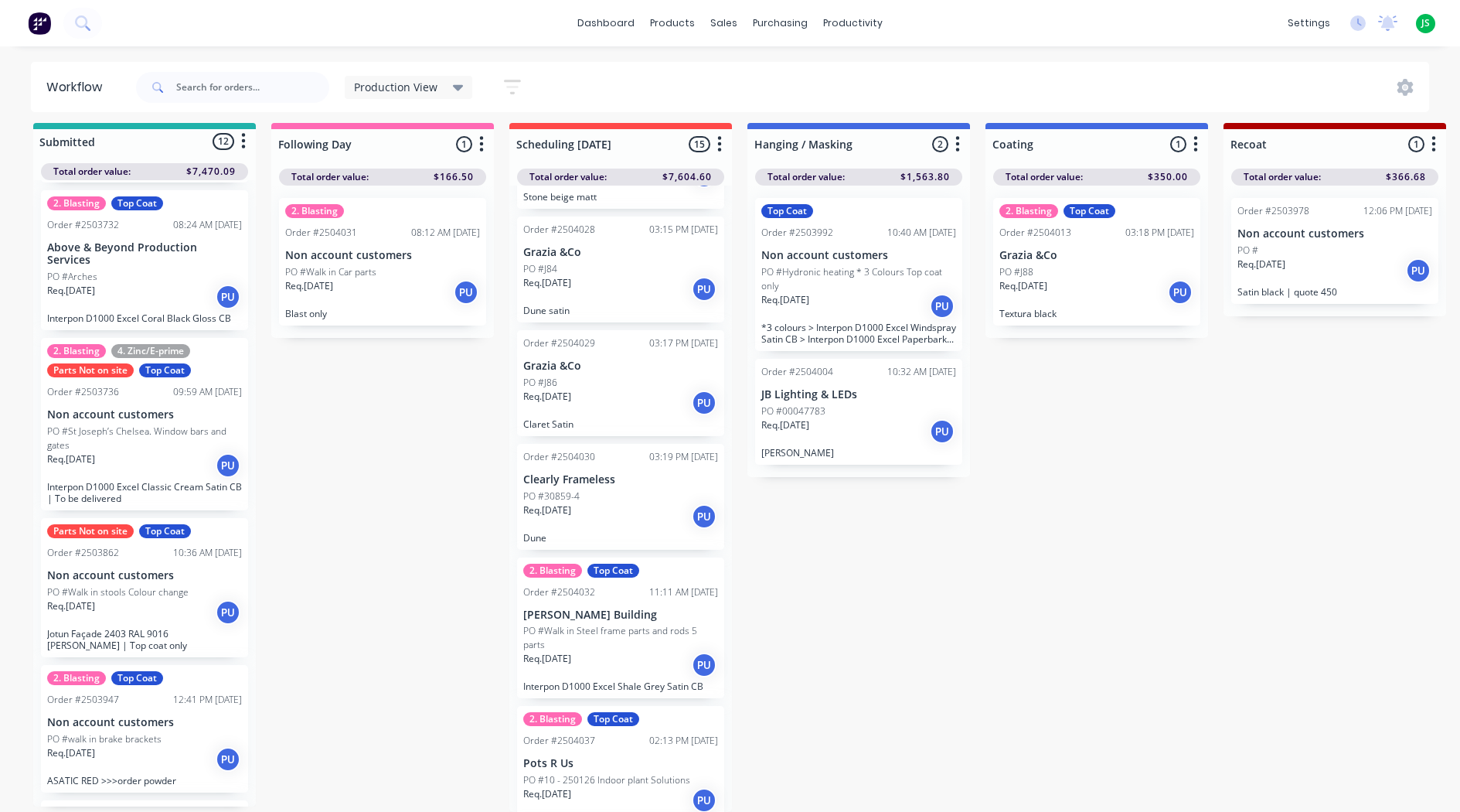
scroll to position [1314, 0]
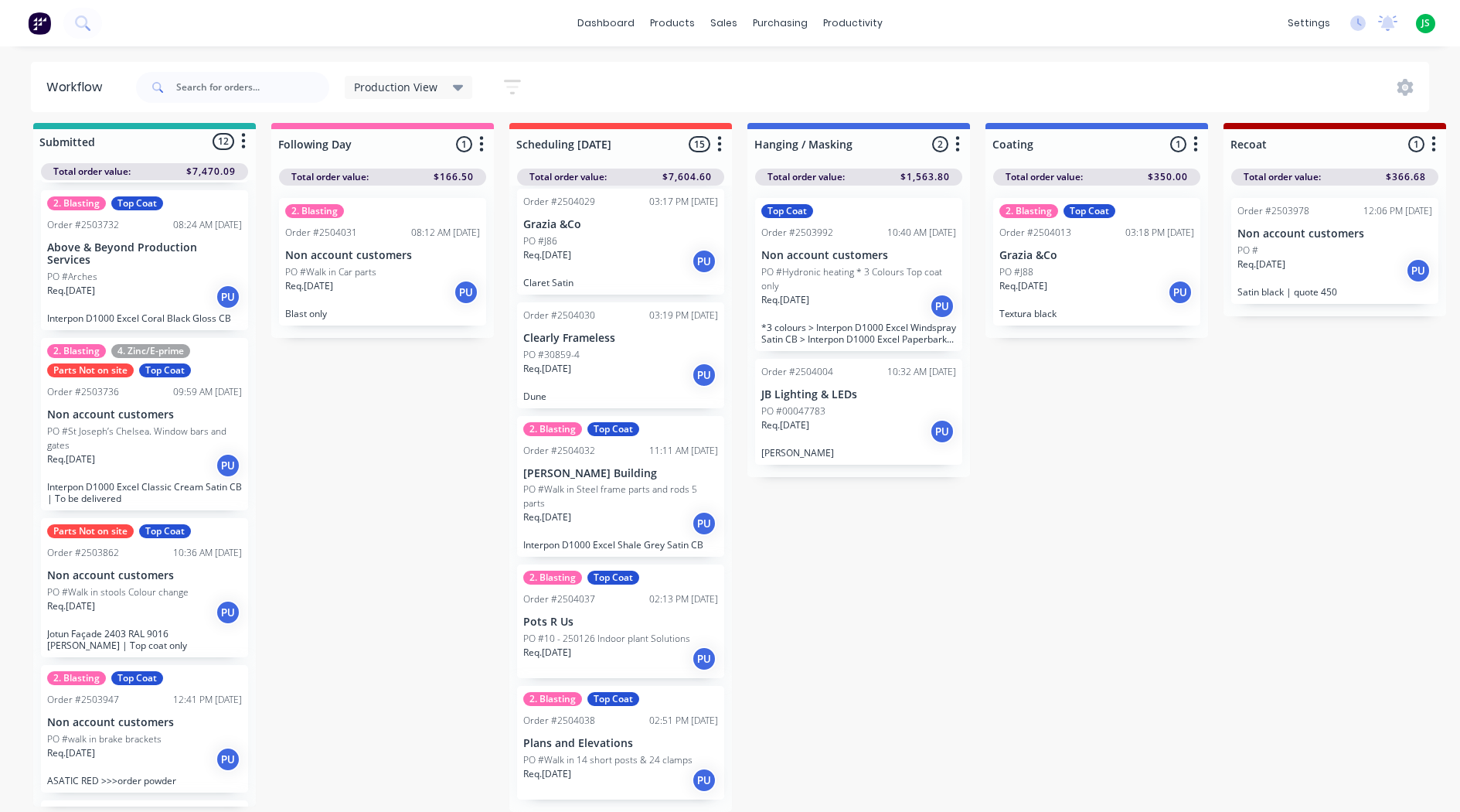
click at [637, 749] on div "2. Blasting Top Coat Order #2504038 02:51 PM [DATE] Plans and Elevations PO #Wa…" at bounding box center [620, 742] width 207 height 113
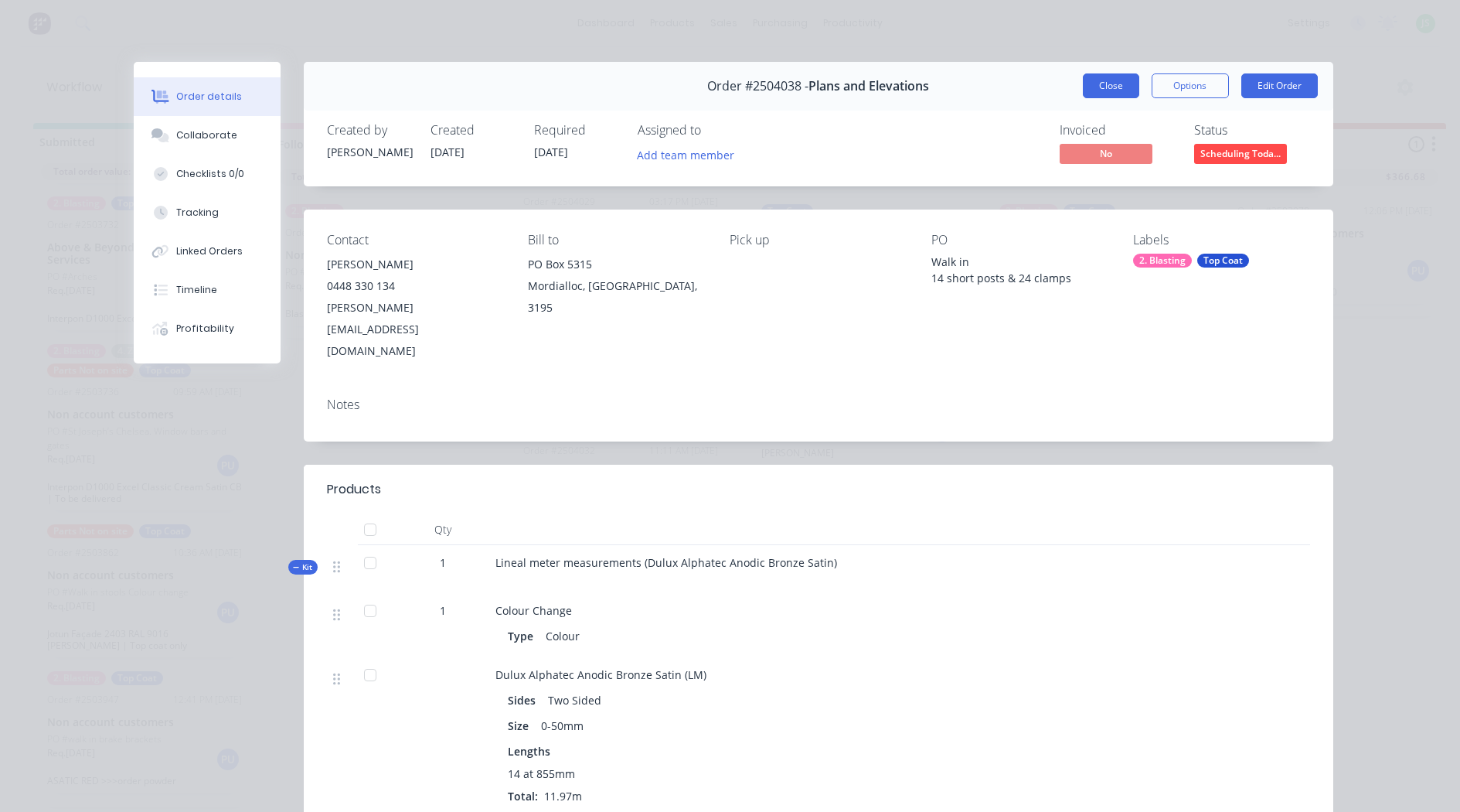
click at [1114, 79] on button "Close" at bounding box center [1111, 86] width 56 height 25
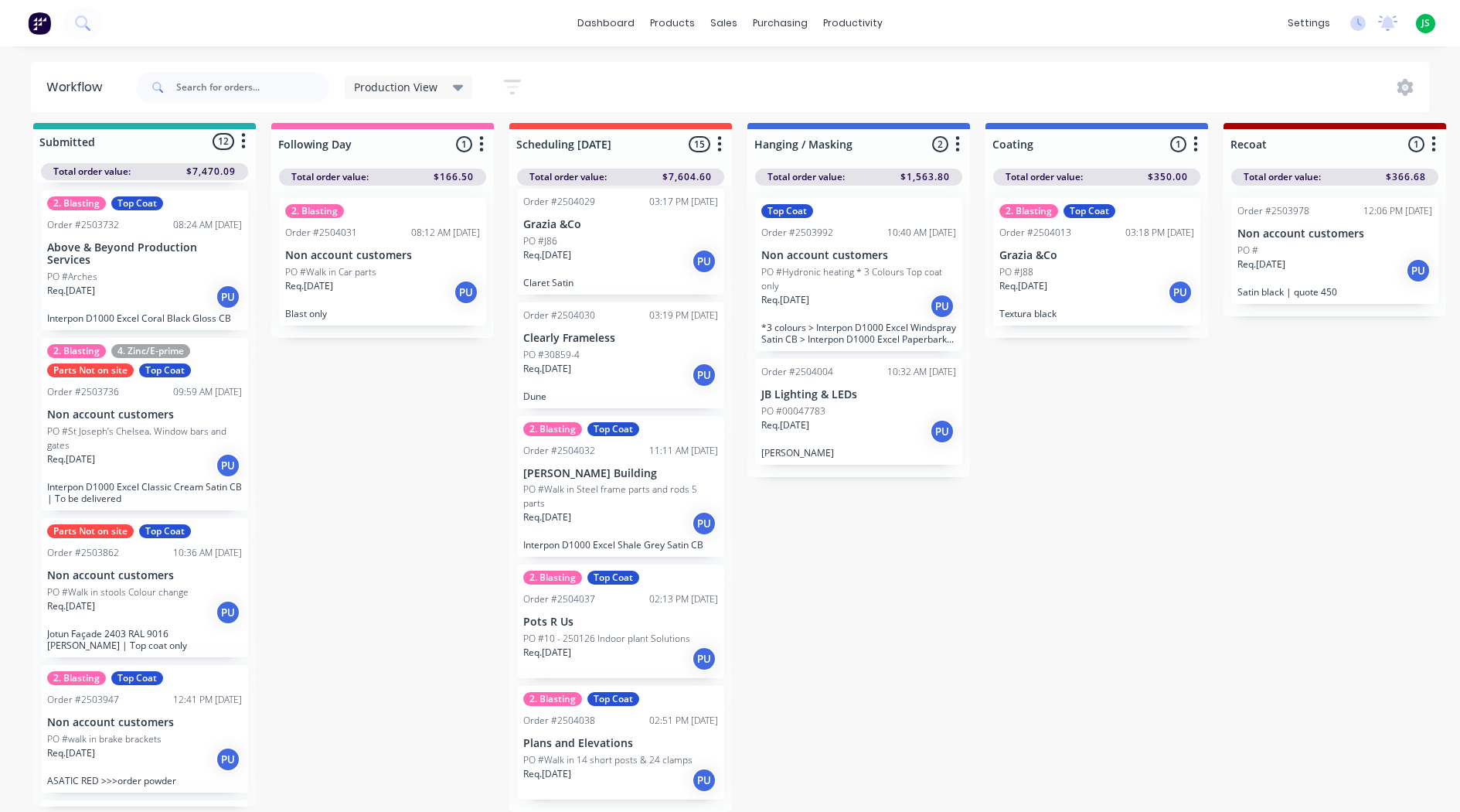
click at [614, 627] on p "Pots R Us" at bounding box center [620, 622] width 194 height 13
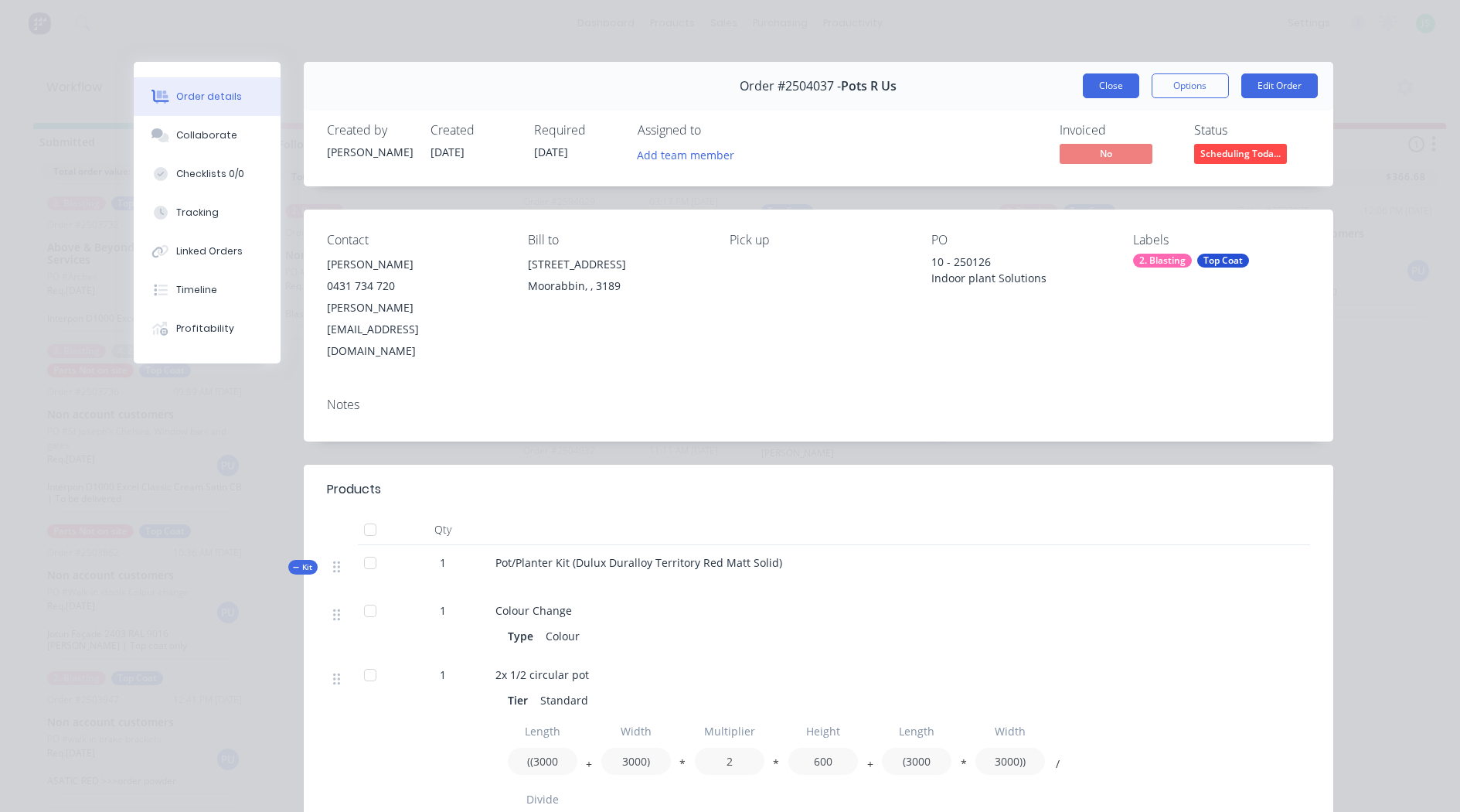
click at [1083, 79] on button "Close" at bounding box center [1111, 86] width 56 height 25
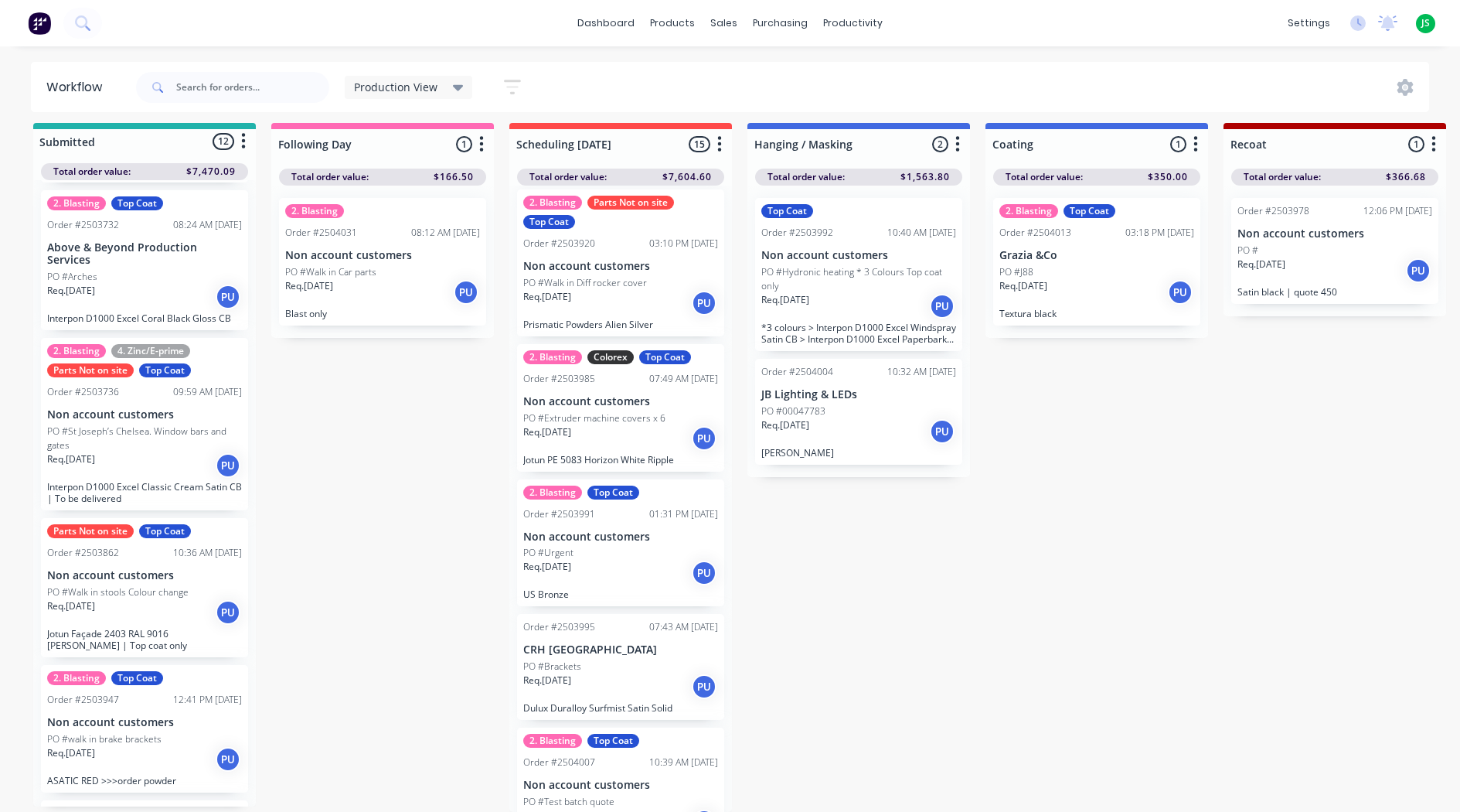
scroll to position [0, 0]
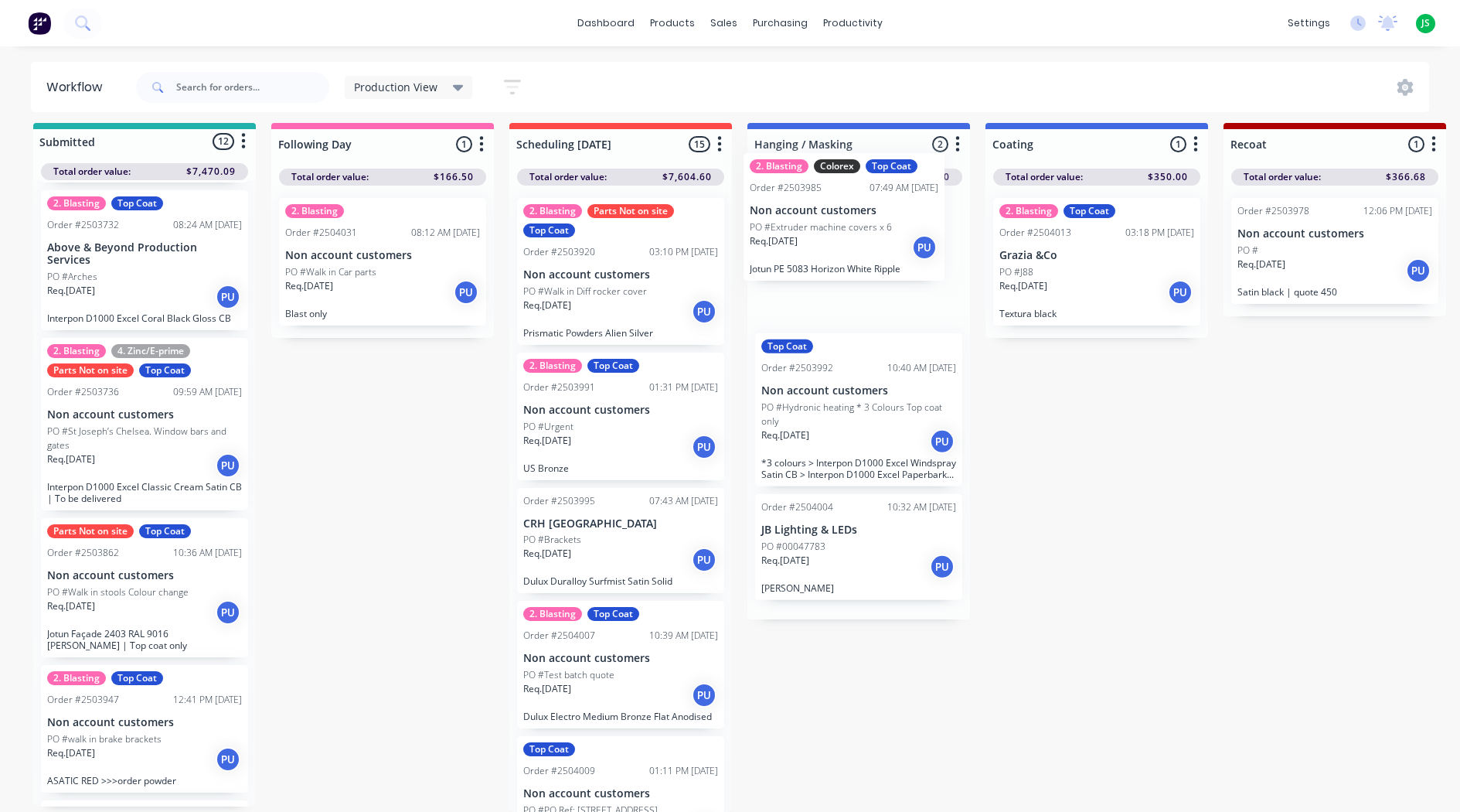
drag, startPoint x: 597, startPoint y: 441, endPoint x: 826, endPoint y: 253, distance: 296.3
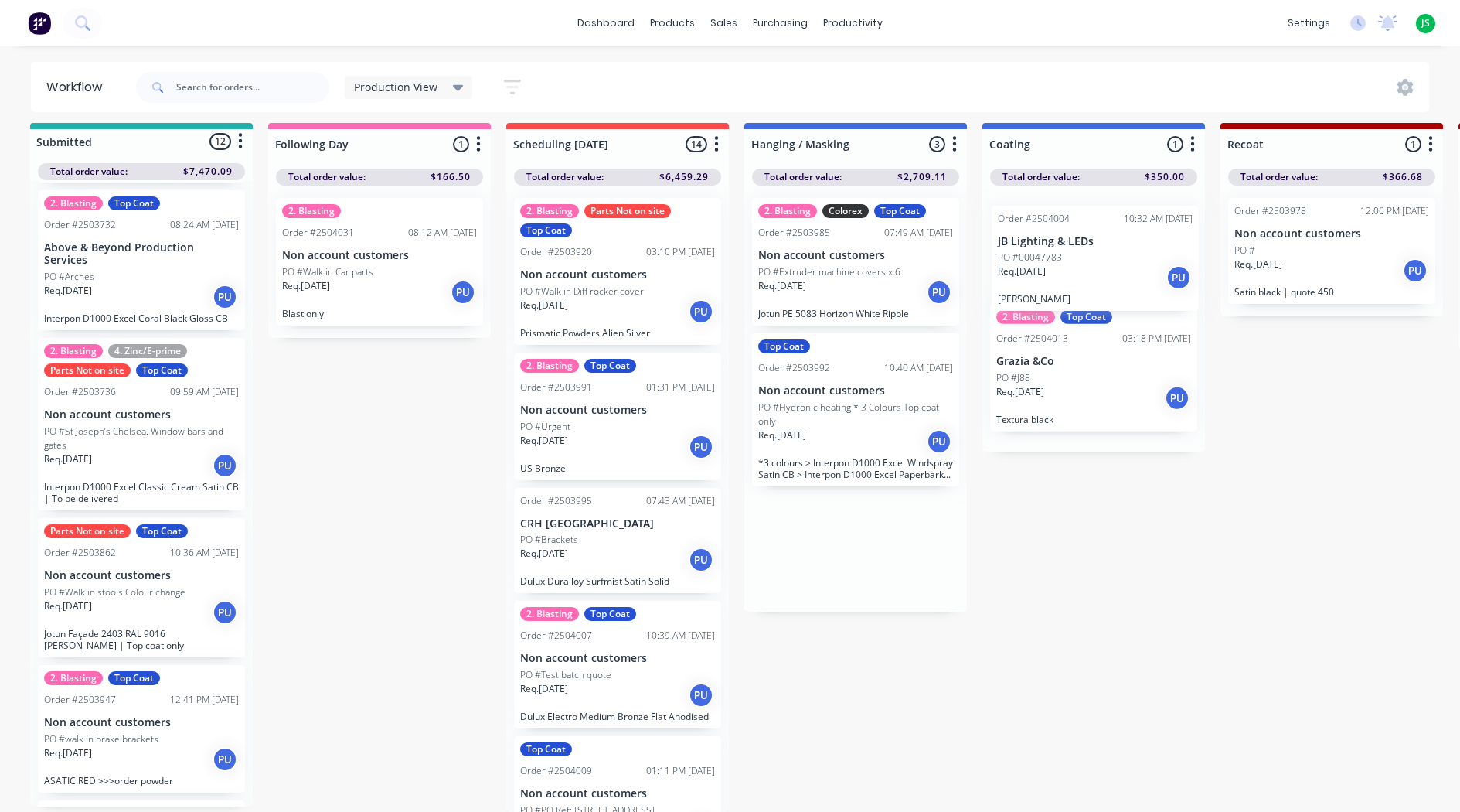
drag, startPoint x: 851, startPoint y: 529, endPoint x: 1094, endPoint y: 241, distance: 376.8
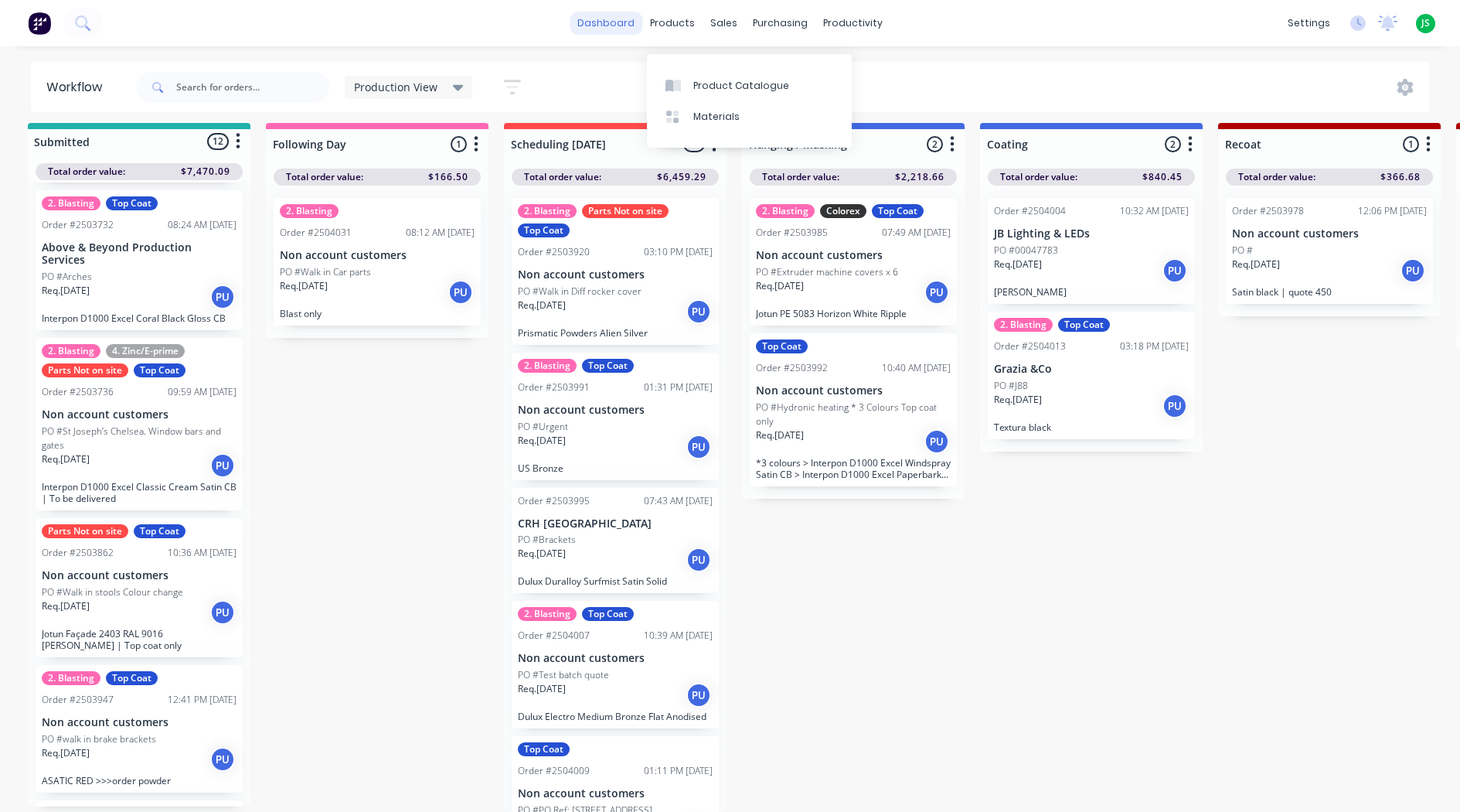
click at [600, 18] on link "dashboard" at bounding box center [606, 23] width 73 height 23
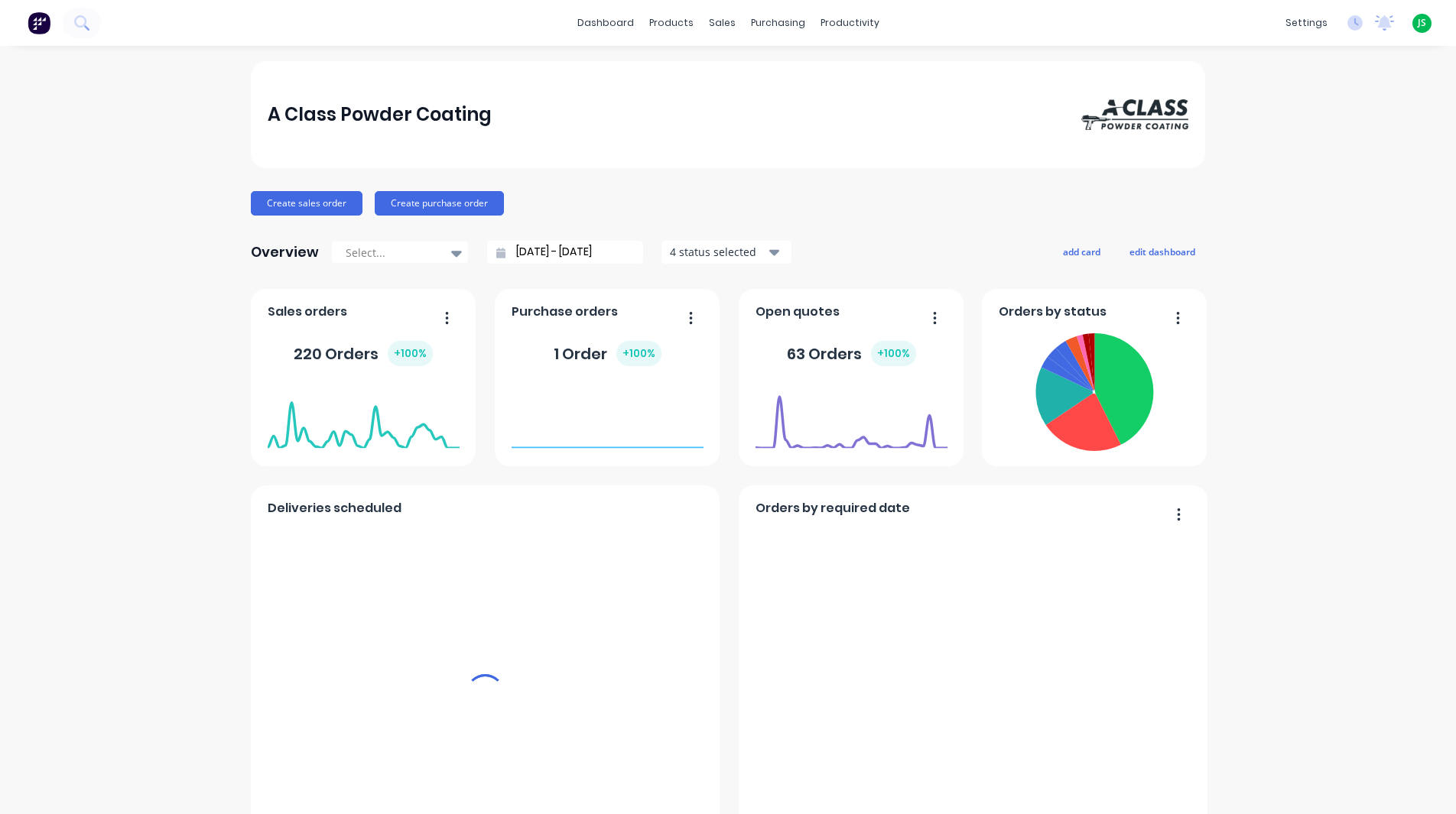
click at [518, 250] on input "[DATE] - [DATE]" at bounding box center [571, 252] width 131 height 23
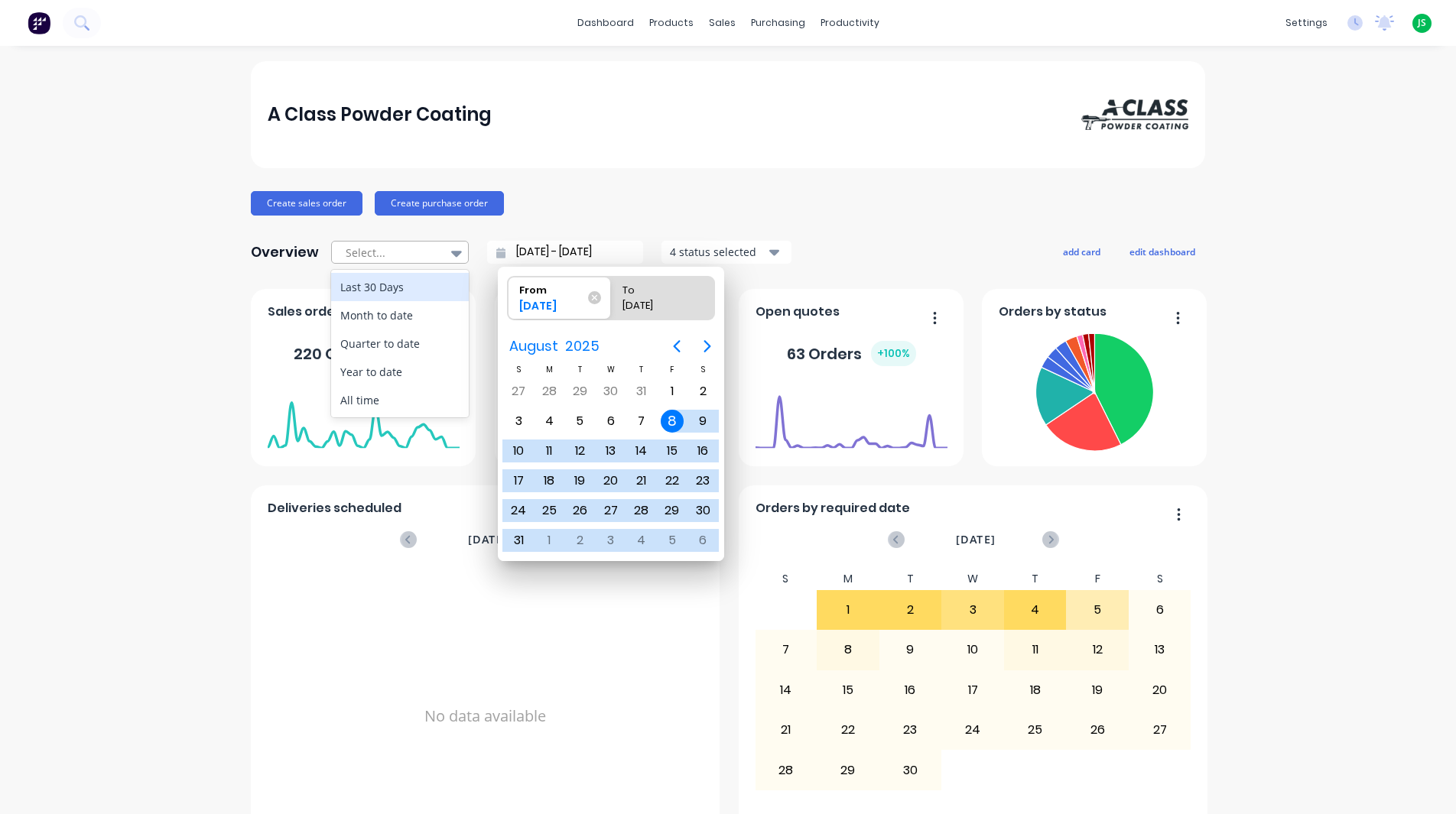
click at [451, 258] on icon at bounding box center [457, 252] width 11 height 16
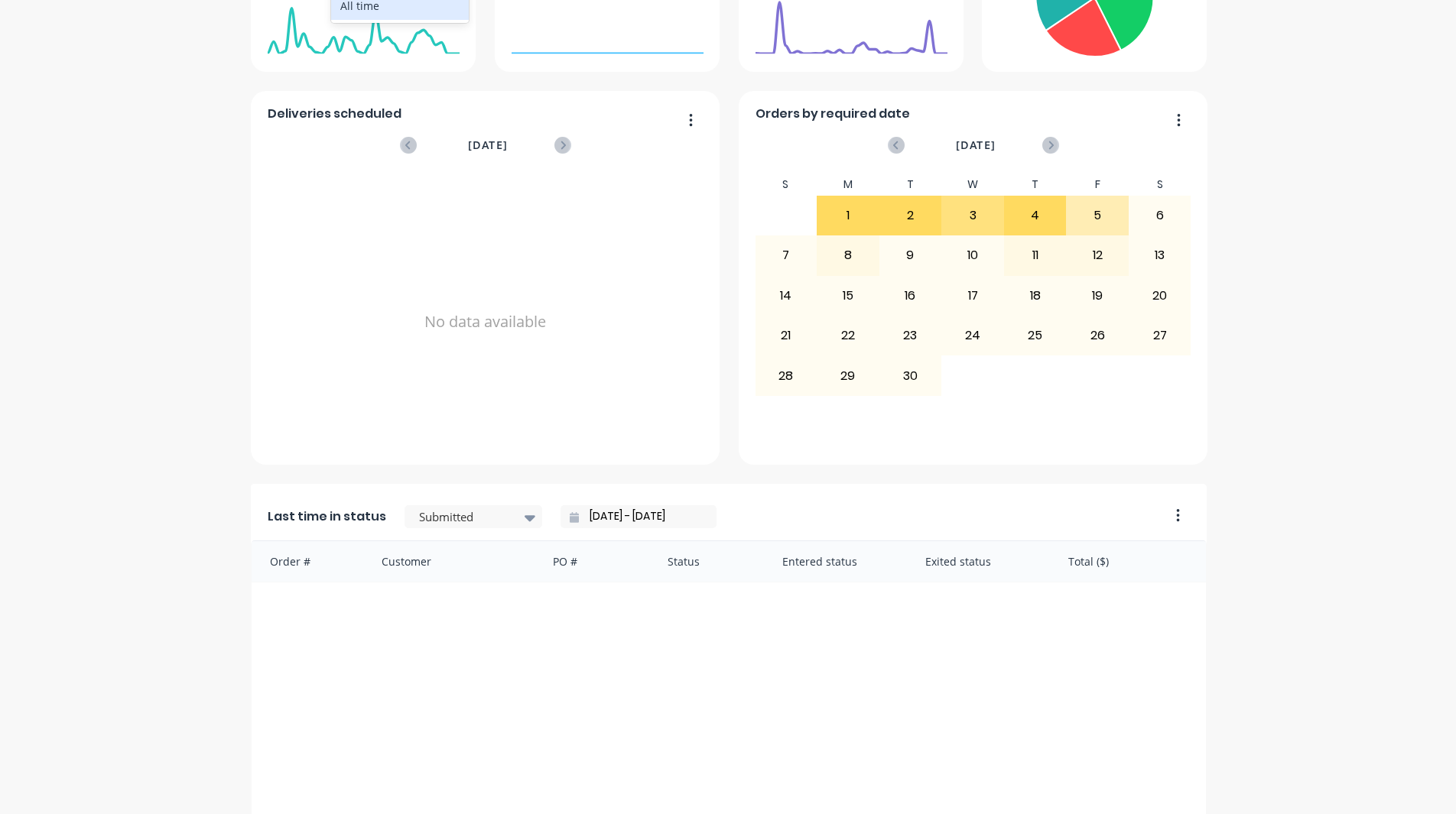
scroll to position [459, 0]
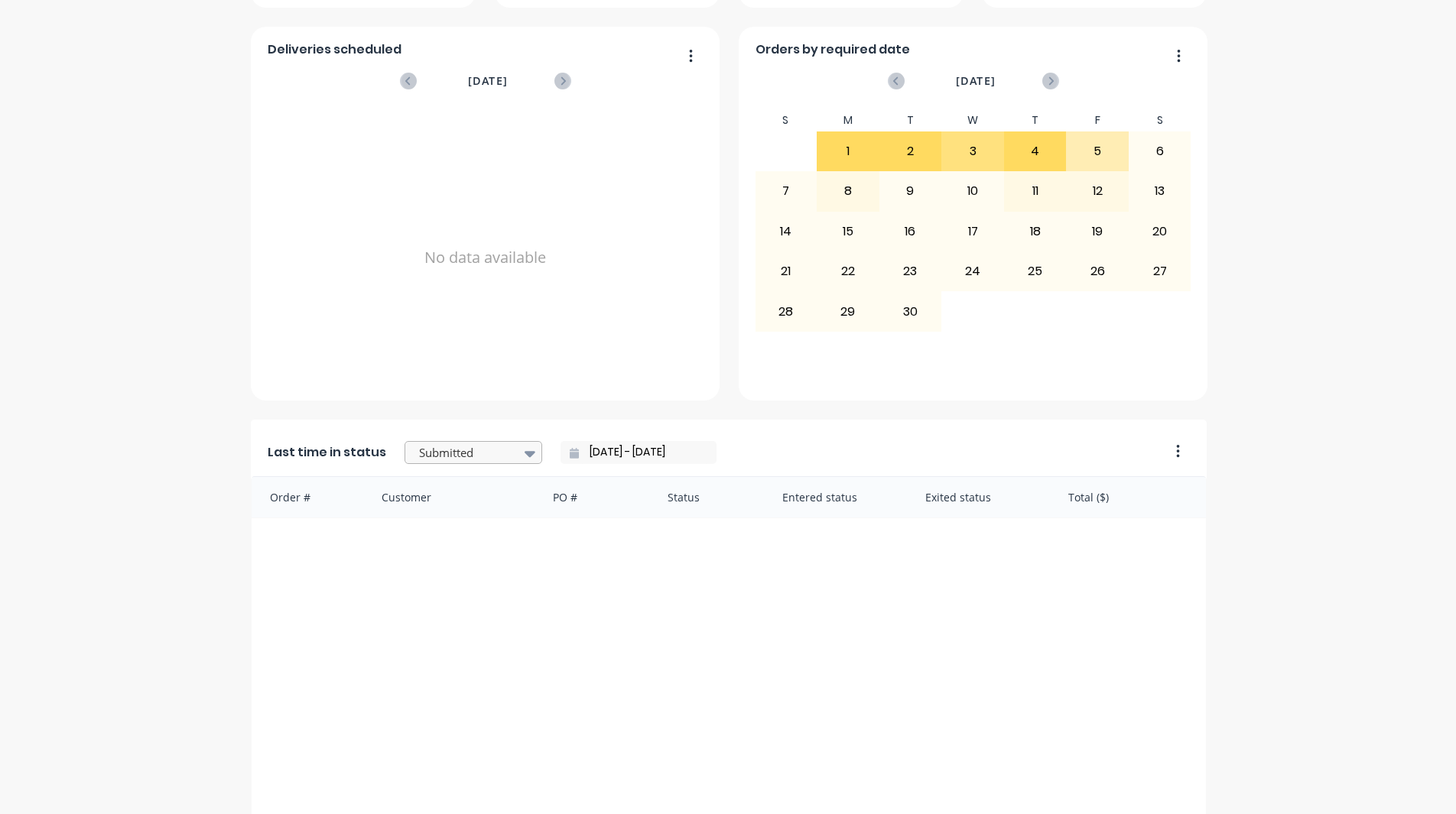
click at [452, 449] on div at bounding box center [466, 452] width 97 height 19
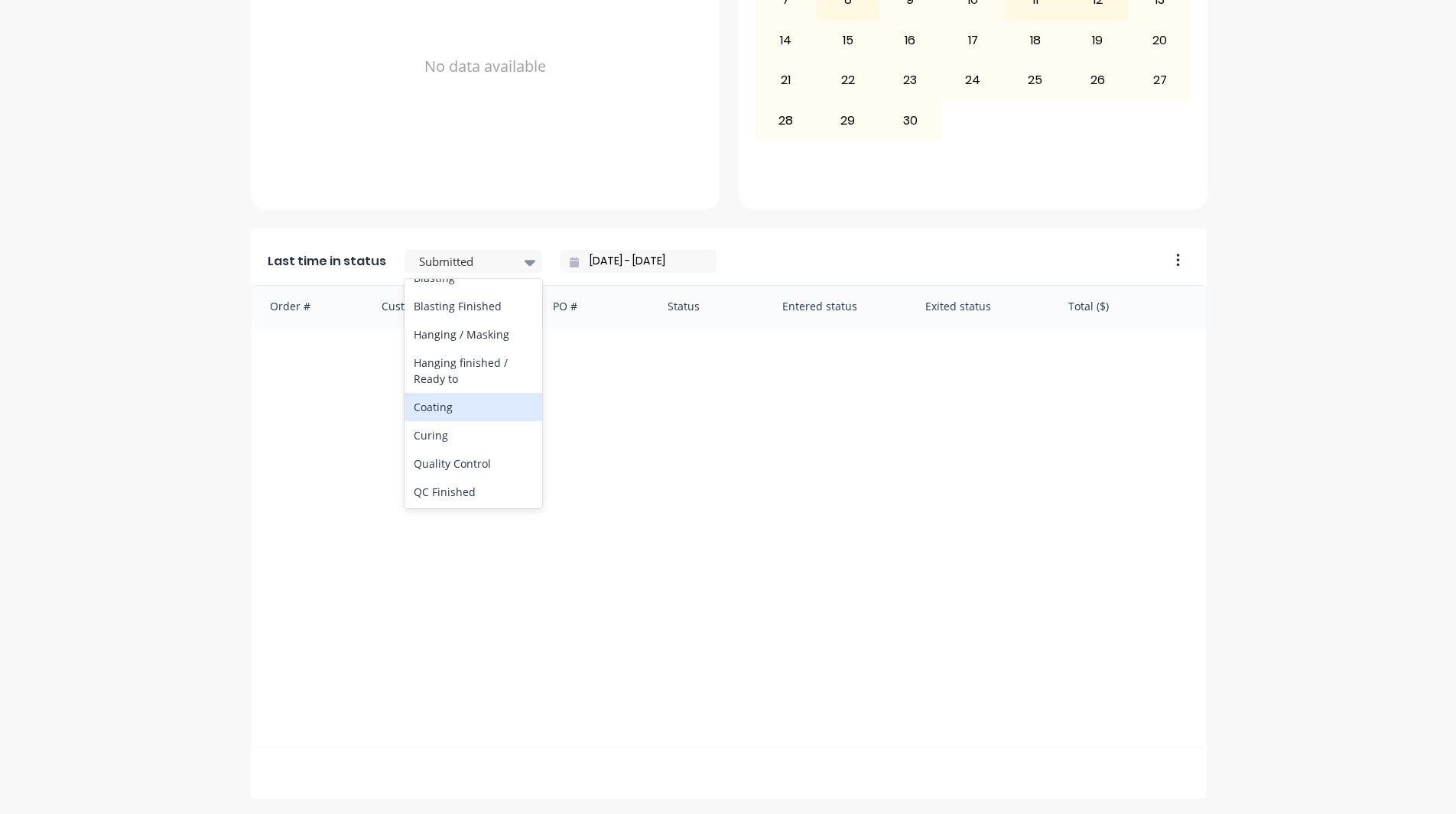
drag, startPoint x: 476, startPoint y: 469, endPoint x: 476, endPoint y: 453, distance: 16.0
click at [476, 453] on div "All Statuses Archived Draft Quote Submitted Booked / Not Delivered Scheduling […" at bounding box center [473, 394] width 138 height 230
click at [476, 421] on div "Coating" at bounding box center [473, 407] width 138 height 28
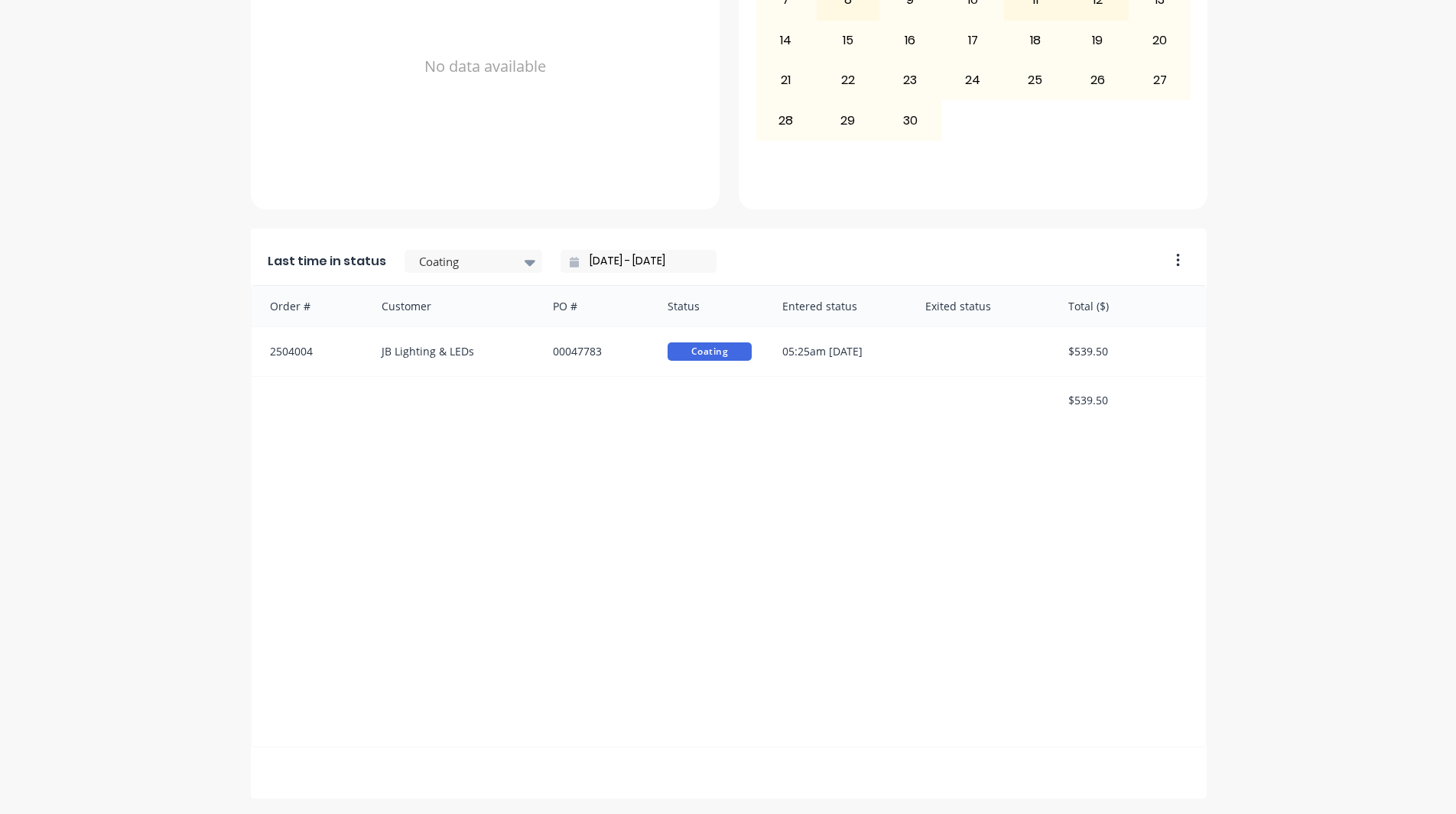
click at [570, 264] on icon at bounding box center [574, 263] width 9 height 11
click at [580, 263] on input "[DATE] - [DATE]" at bounding box center [645, 261] width 131 height 23
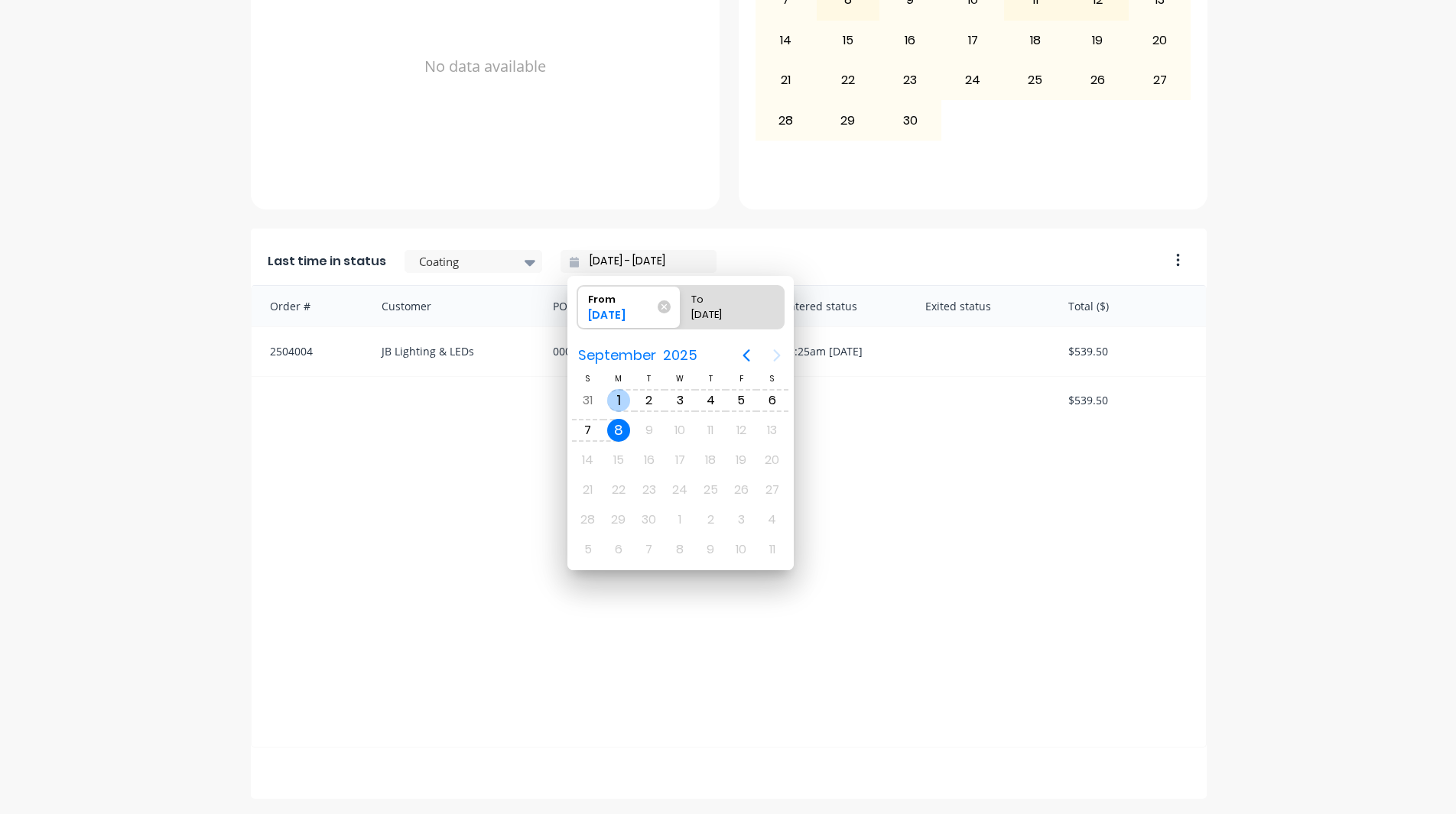
click at [609, 403] on div "1" at bounding box center [618, 400] width 23 height 23
type input "[DATE] - [DATE]"
radio input "false"
radio input "true"
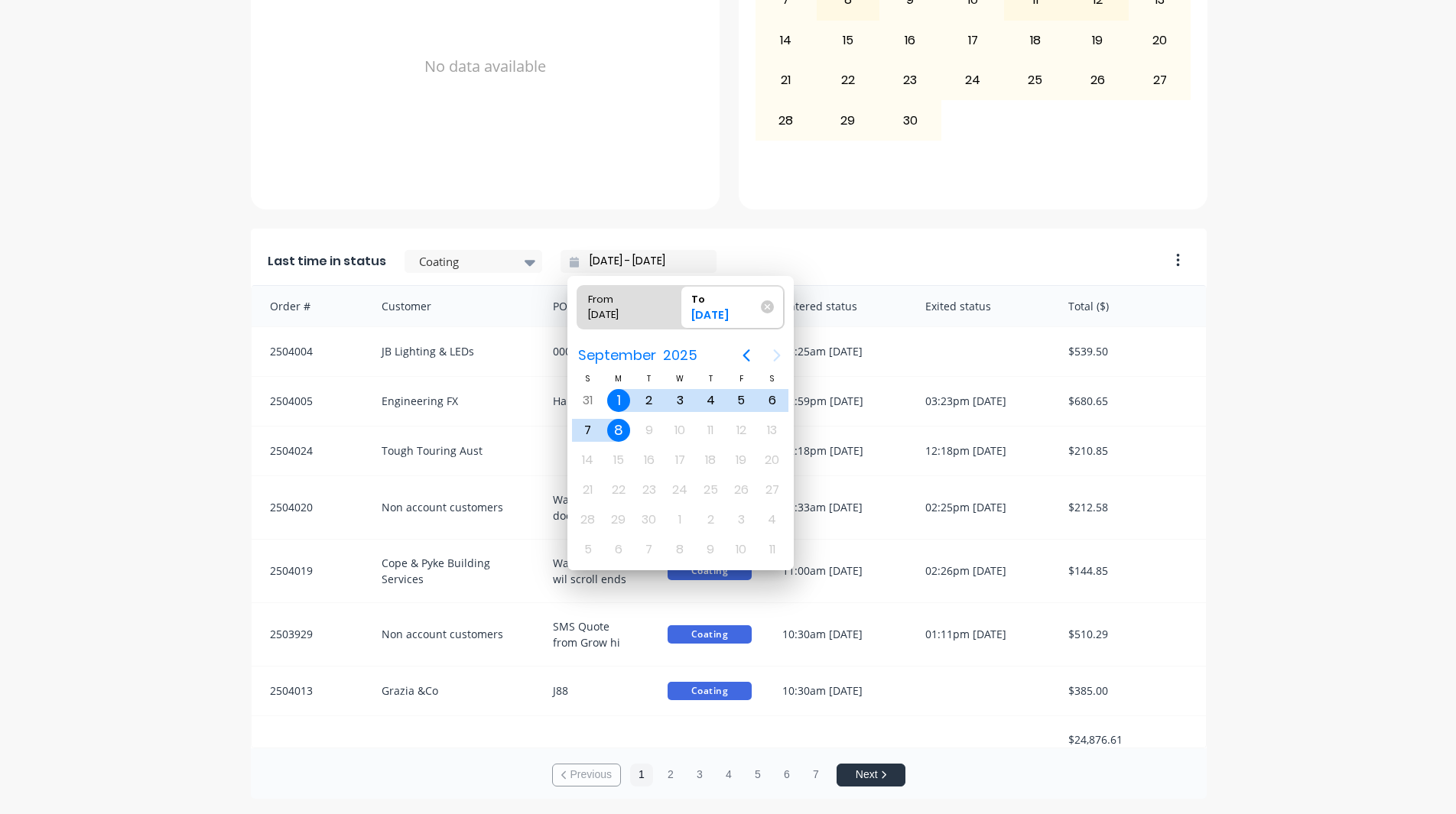
click at [633, 305] on div "From" at bounding box center [621, 296] width 78 height 21
click at [578, 305] on input "From [DATE]" at bounding box center [577, 307] width 1 height 43
radio input "true"
click at [570, 261] on icon at bounding box center [574, 263] width 9 height 11
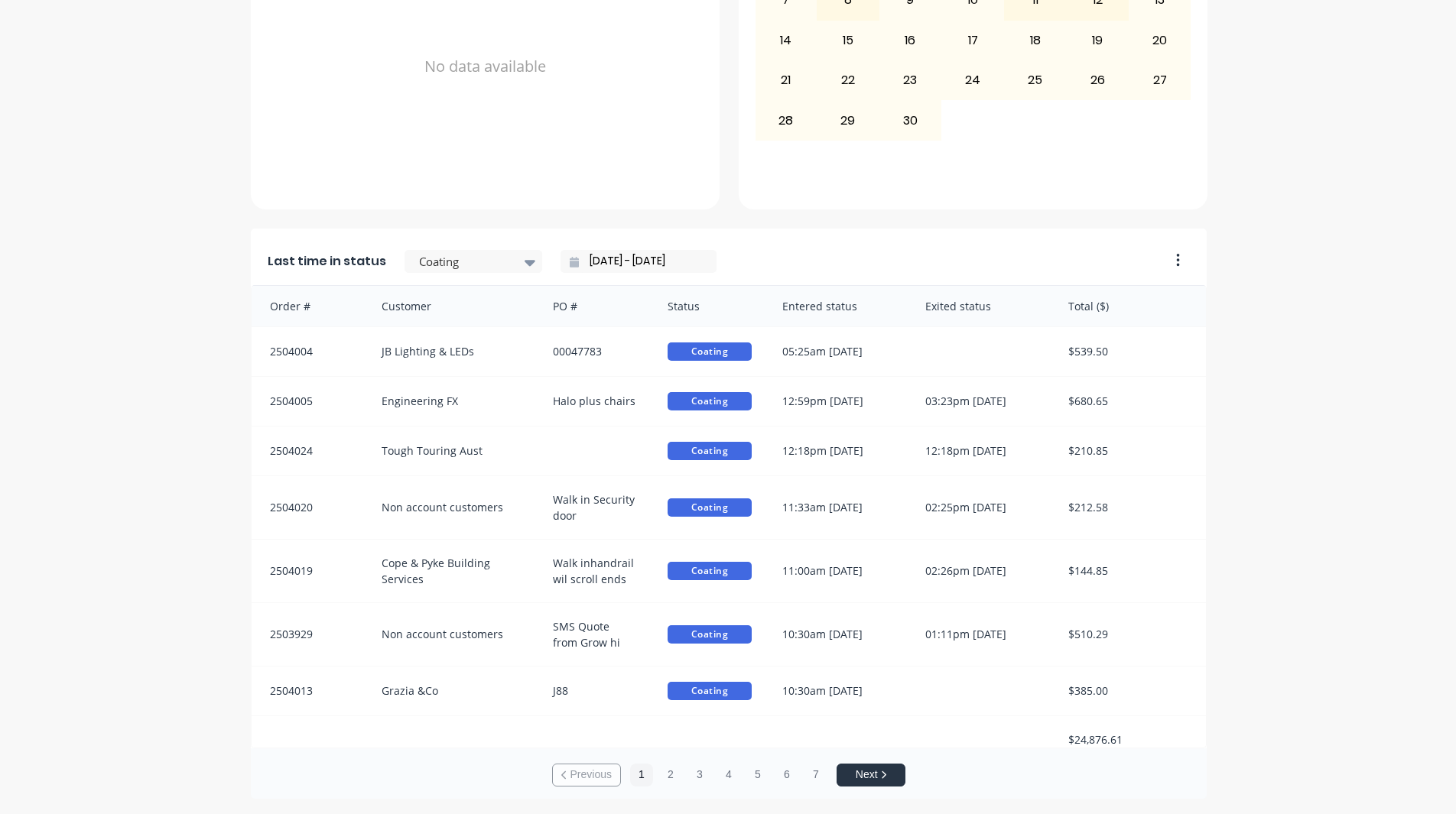
click at [579, 258] on input "[DATE] - [DATE]" at bounding box center [645, 261] width 131 height 23
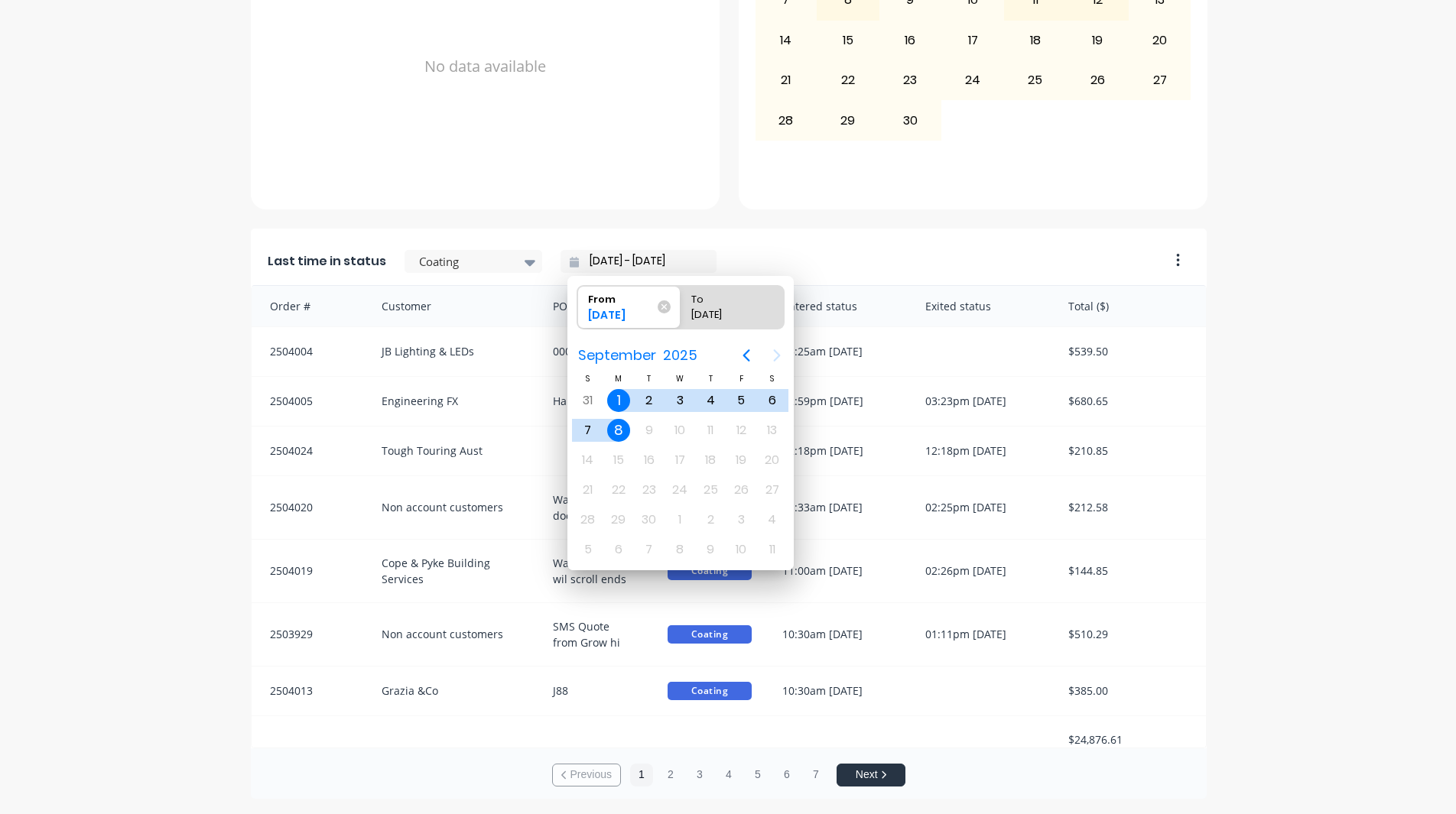
click at [570, 262] on icon at bounding box center [574, 263] width 9 height 11
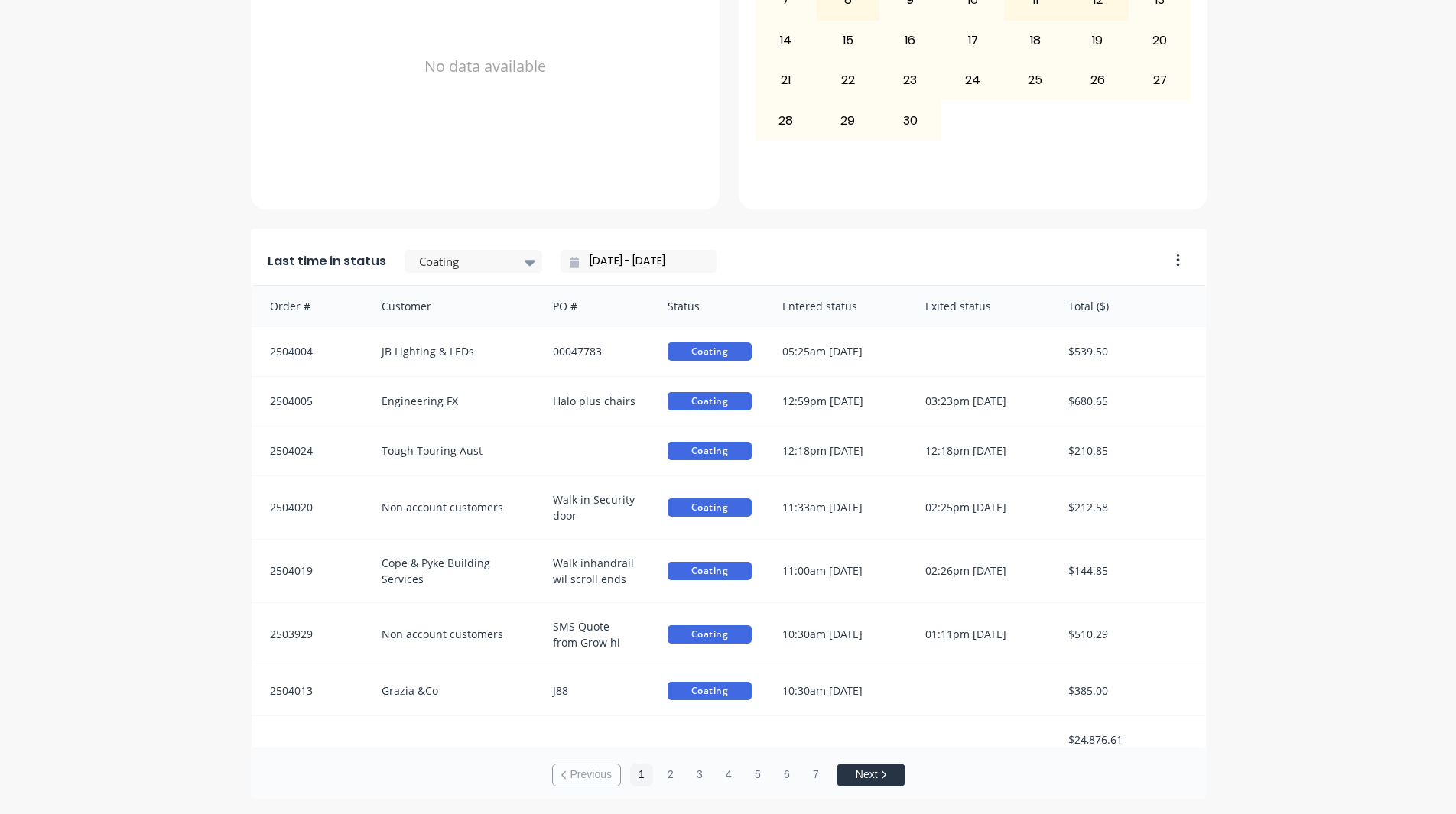
click at [570, 265] on icon at bounding box center [574, 263] width 9 height 11
drag, startPoint x: 563, startPoint y: 264, endPoint x: 576, endPoint y: 262, distance: 13.2
click at [576, 262] on div "[DATE] - [DATE]" at bounding box center [638, 261] width 156 height 23
click at [579, 263] on input "[DATE] - [DATE]" at bounding box center [645, 261] width 131 height 23
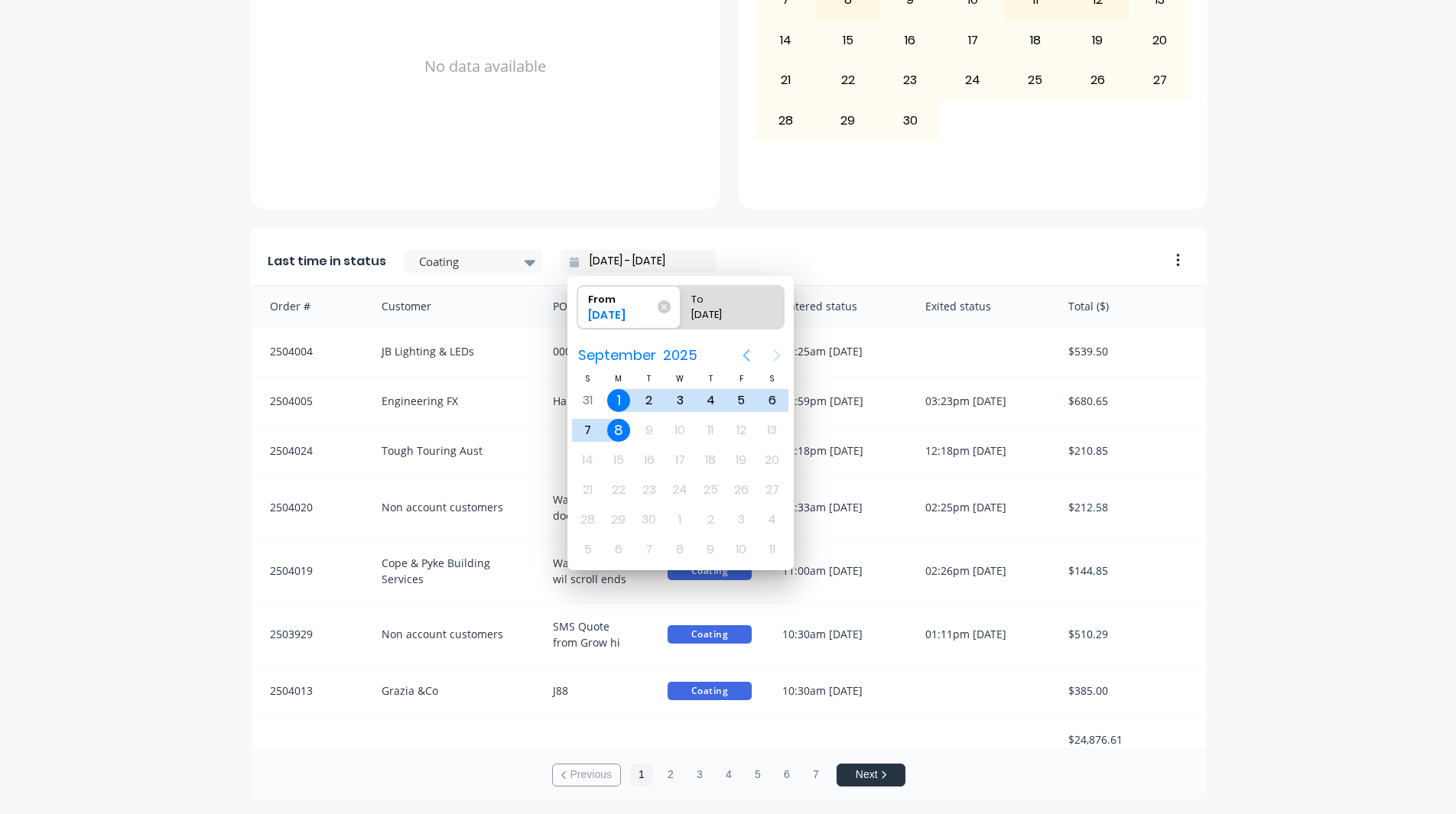
click at [750, 356] on icon "Previous page" at bounding box center [746, 355] width 18 height 18
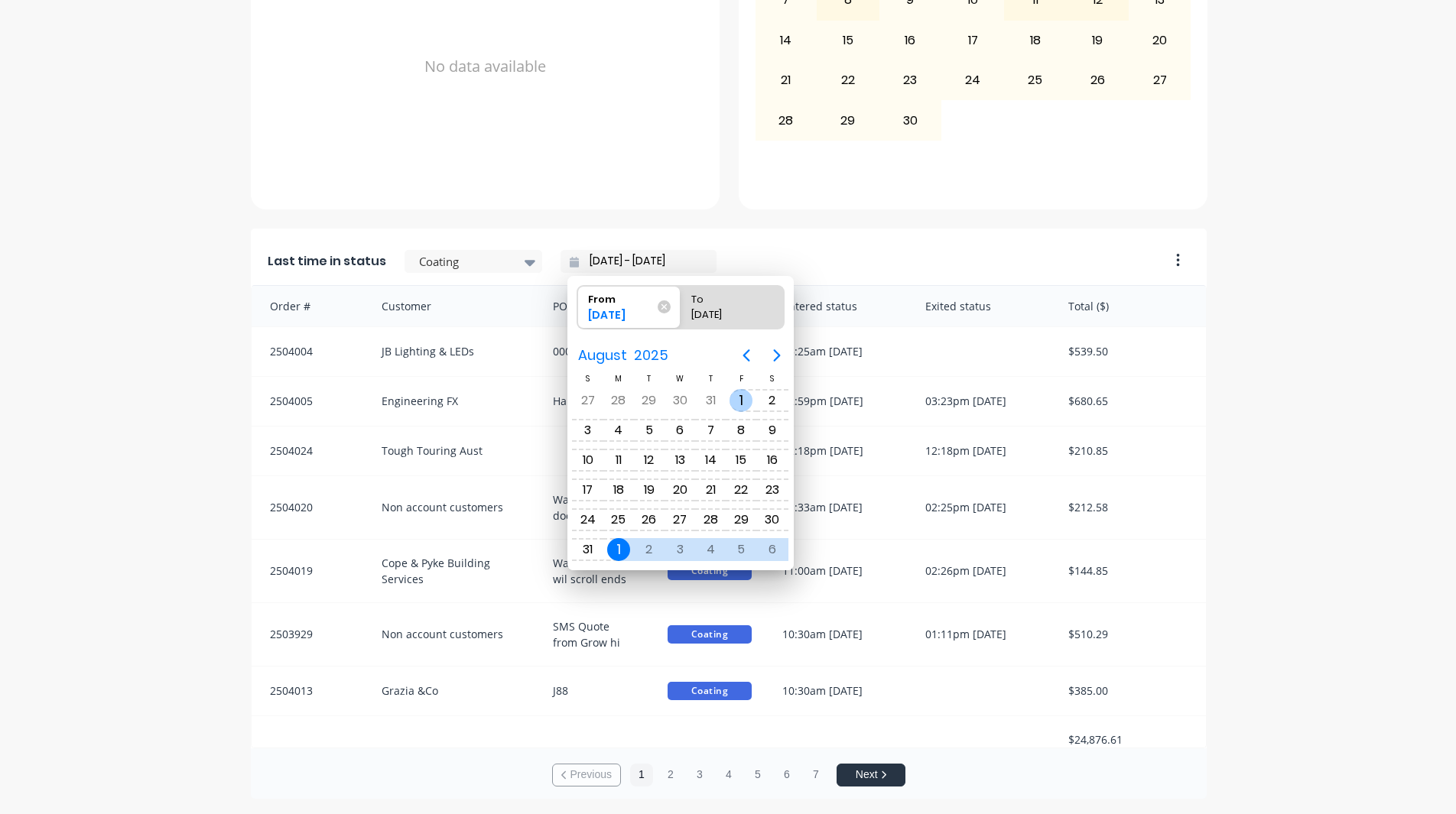
click at [748, 400] on div "1" at bounding box center [740, 400] width 23 height 23
type input "[DATE] - [DATE]"
radio input "false"
radio input "true"
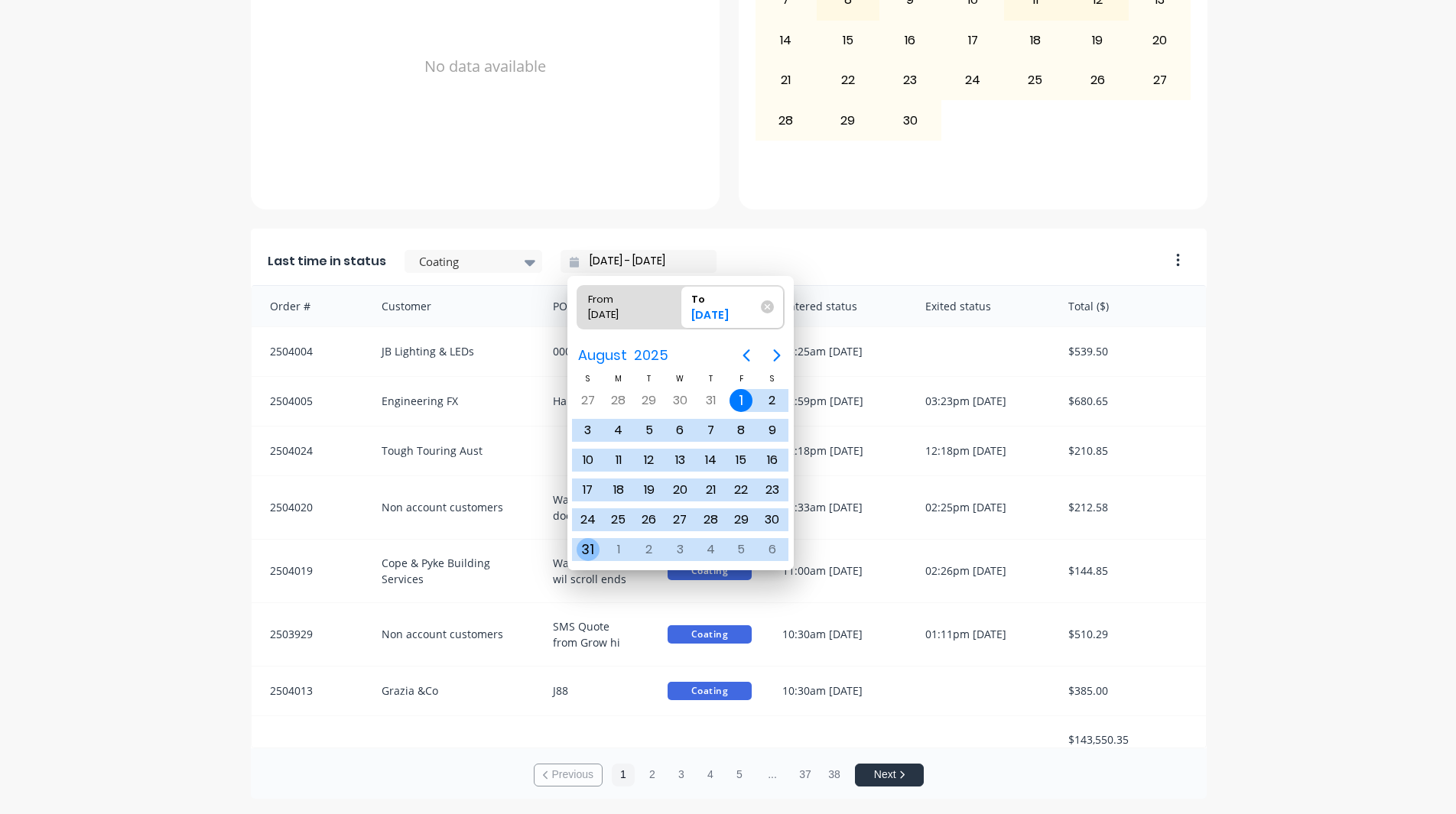
click at [587, 547] on div "31" at bounding box center [587, 549] width 23 height 23
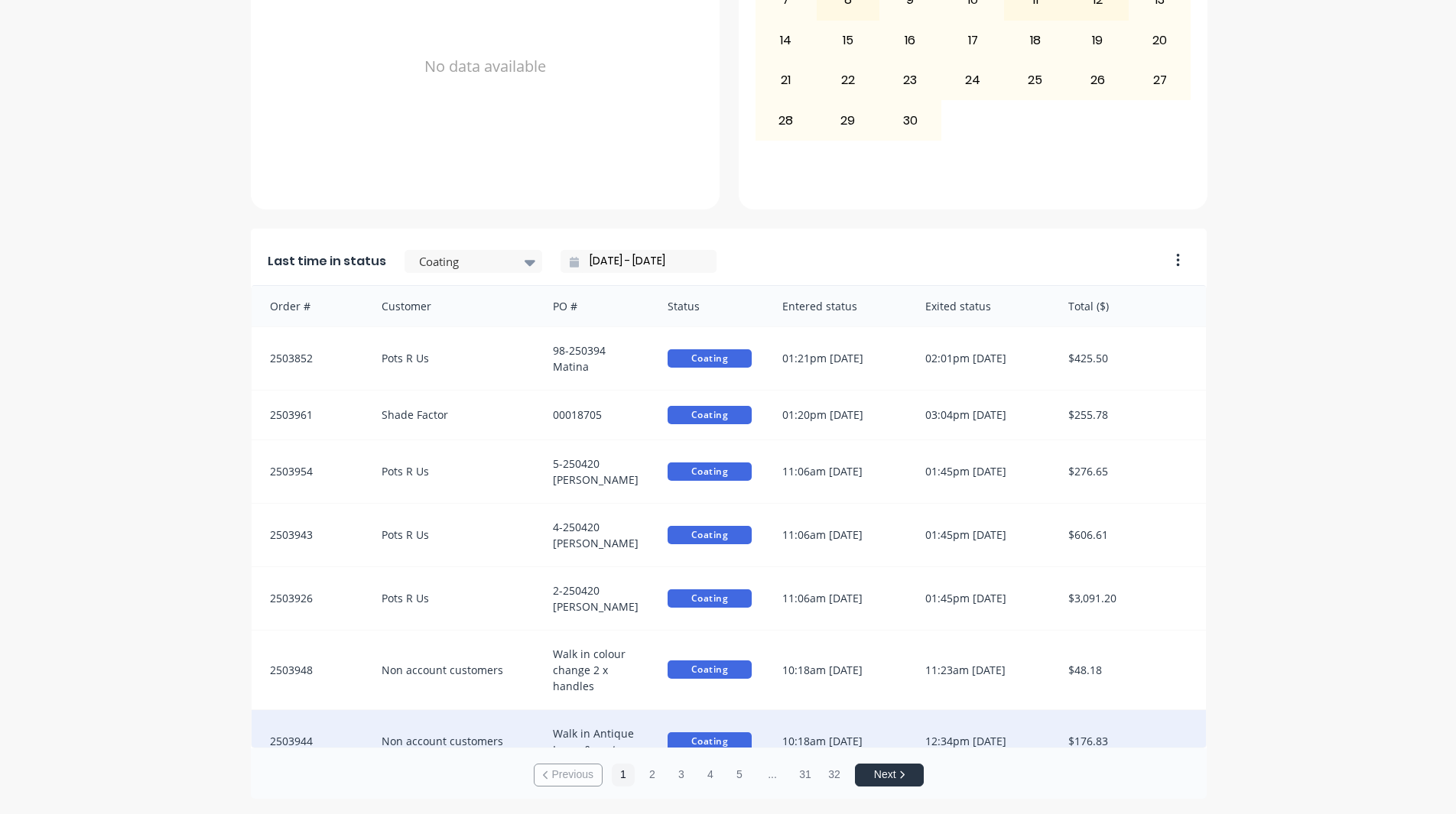
scroll to position [73, 0]
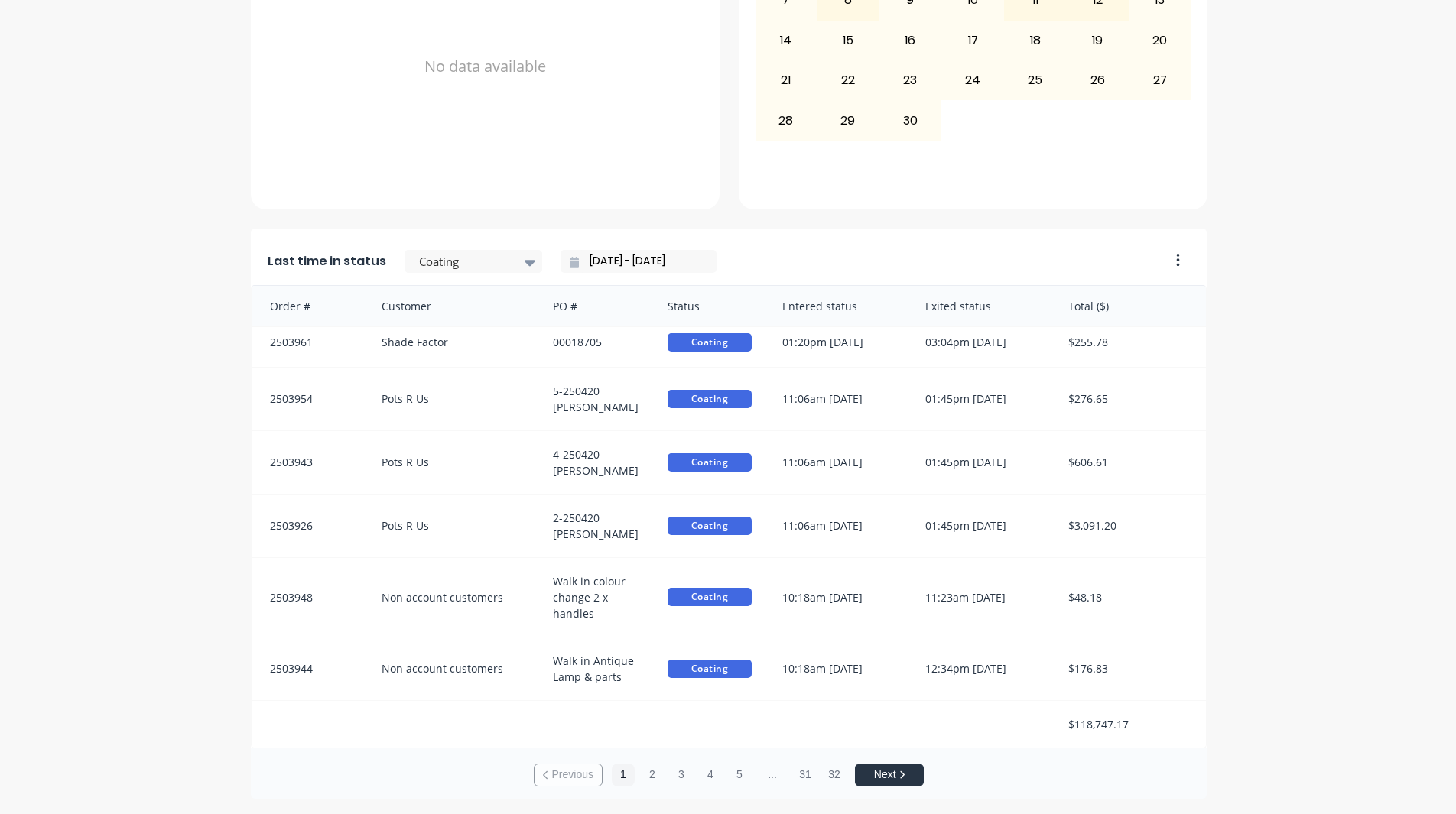
click at [579, 259] on input "[DATE] - [DATE]" at bounding box center [645, 261] width 131 height 23
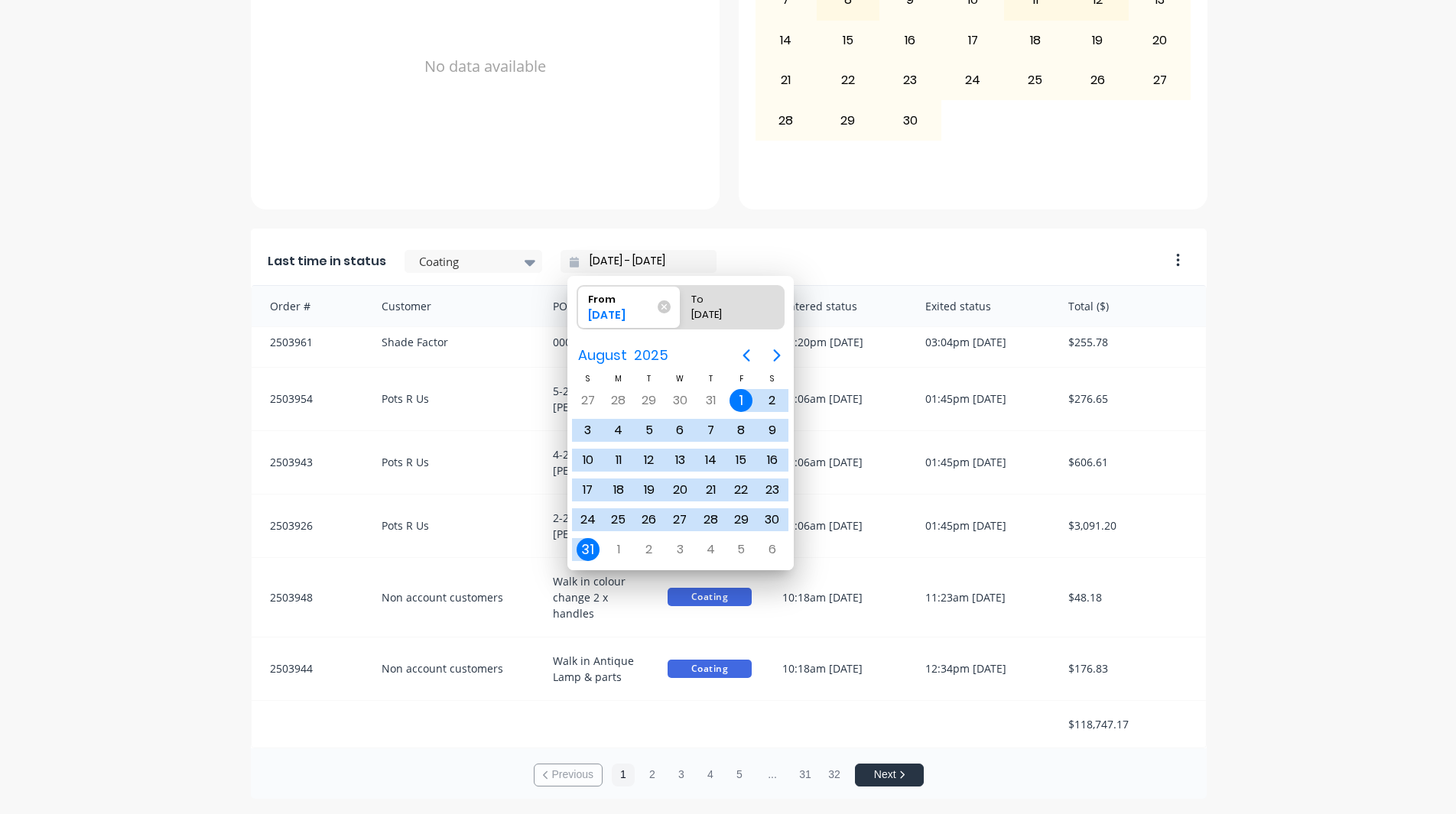
click at [570, 263] on icon at bounding box center [574, 263] width 9 height 11
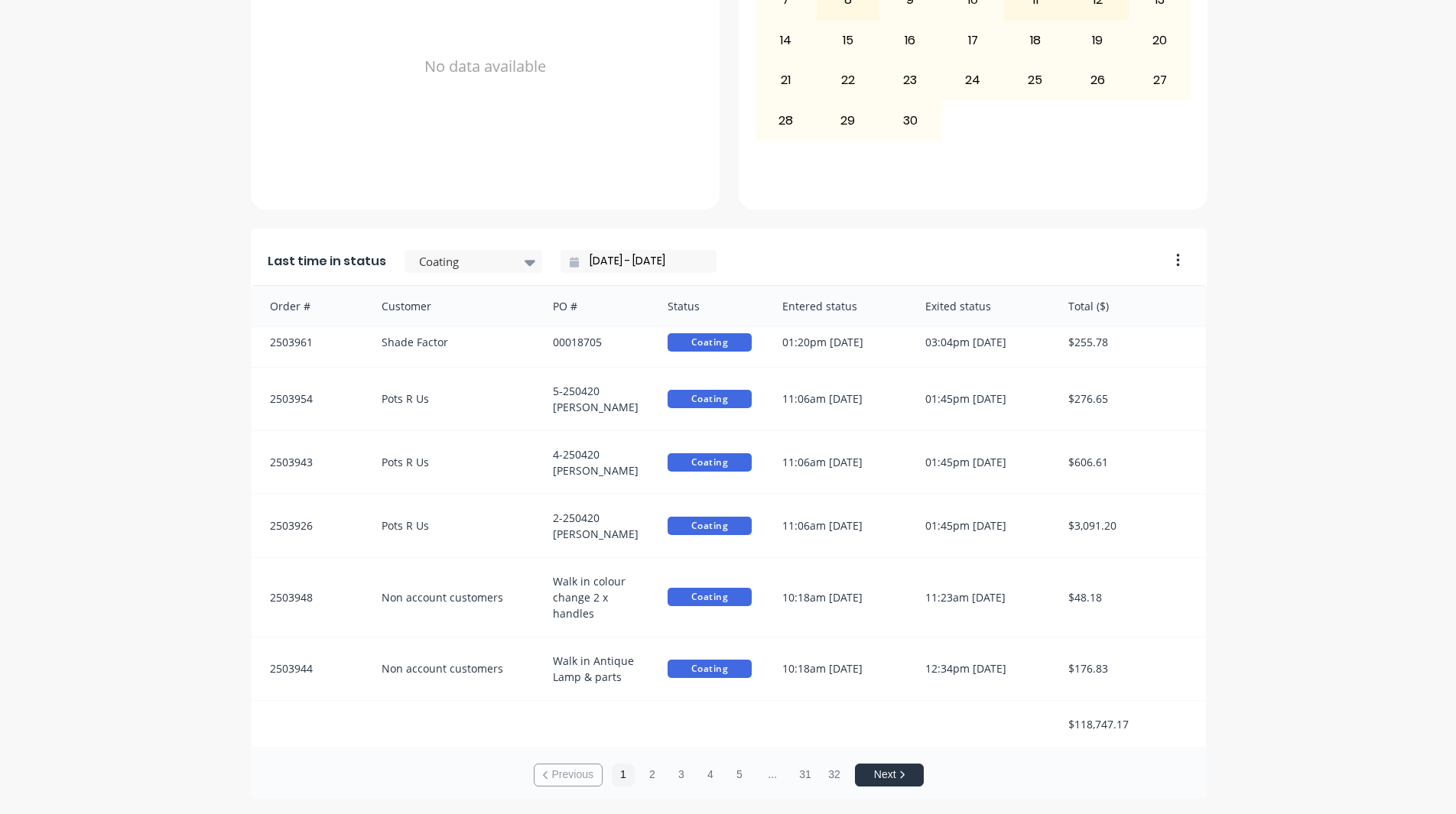
click at [570, 263] on icon at bounding box center [574, 263] width 9 height 11
click at [561, 262] on div "[DATE] - [DATE]" at bounding box center [638, 261] width 156 height 23
click at [561, 263] on div "[DATE] - [DATE]" at bounding box center [638, 261] width 156 height 23
click at [570, 263] on icon at bounding box center [574, 263] width 9 height 11
click at [579, 259] on input "[DATE] - [DATE]" at bounding box center [645, 261] width 131 height 23
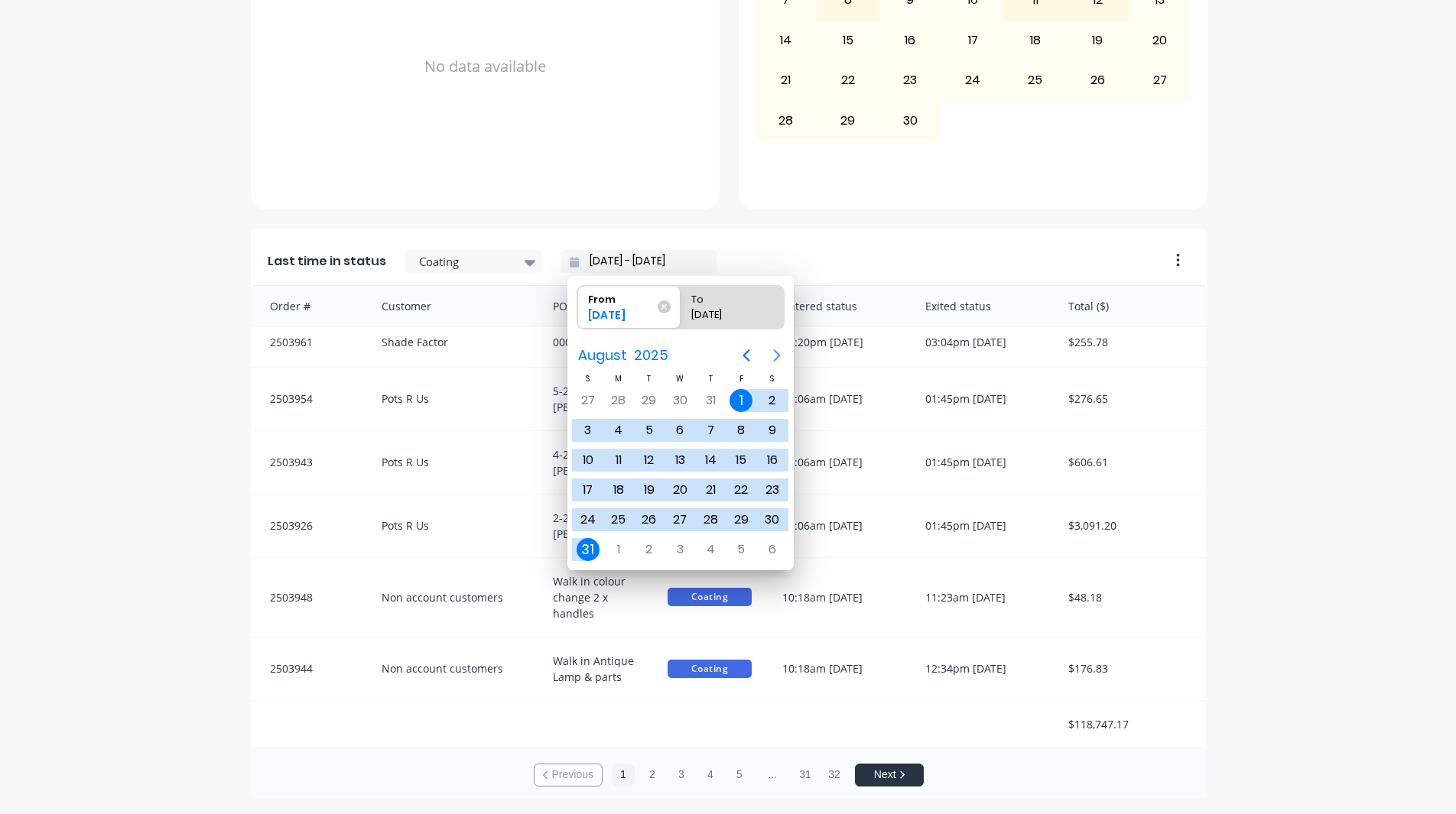
click at [769, 351] on icon "Next page" at bounding box center [777, 355] width 18 height 18
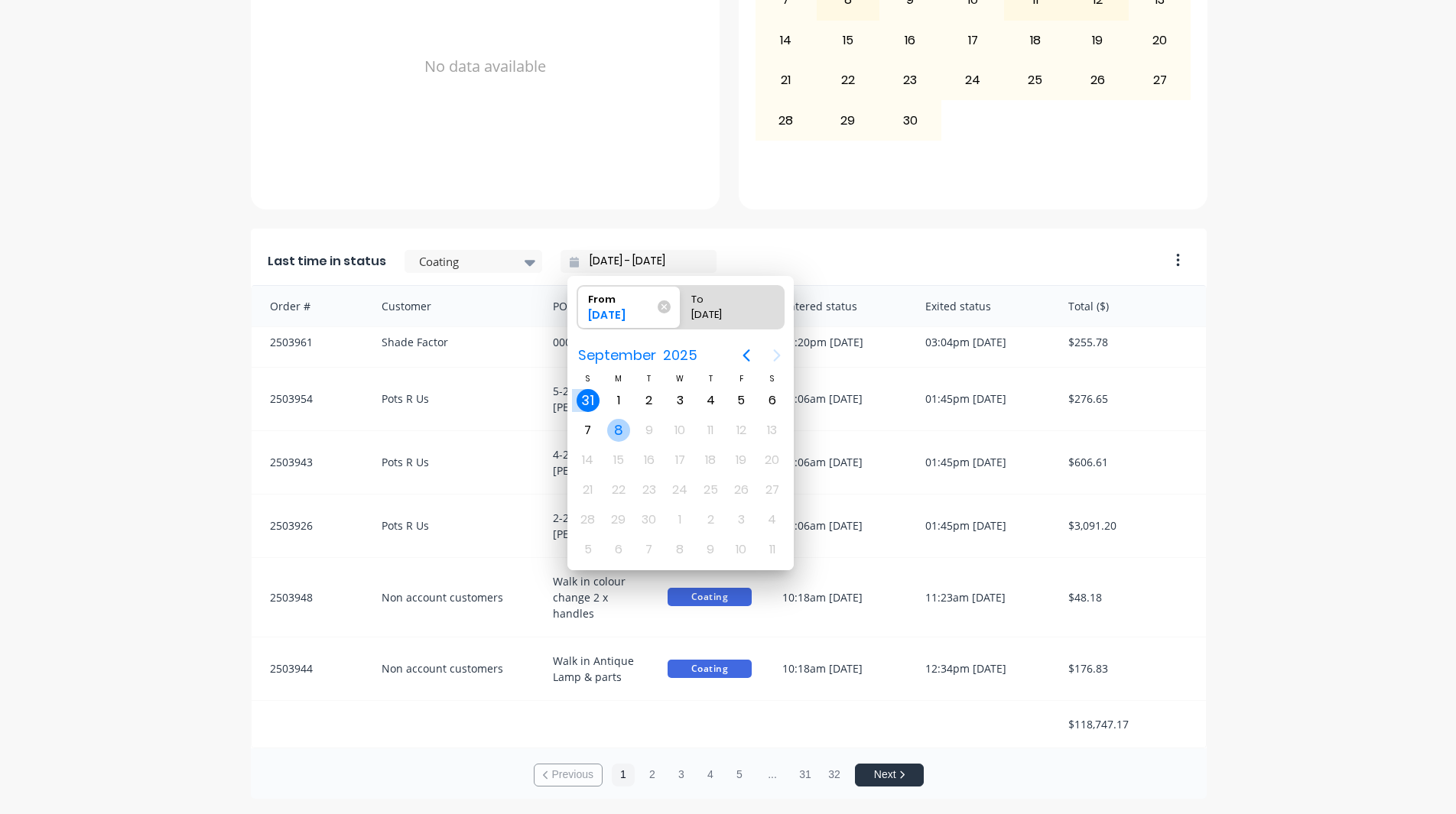
click at [614, 416] on div "8" at bounding box center [619, 430] width 31 height 29
type input "[DATE] - [DATE]"
radio input "false"
radio input "true"
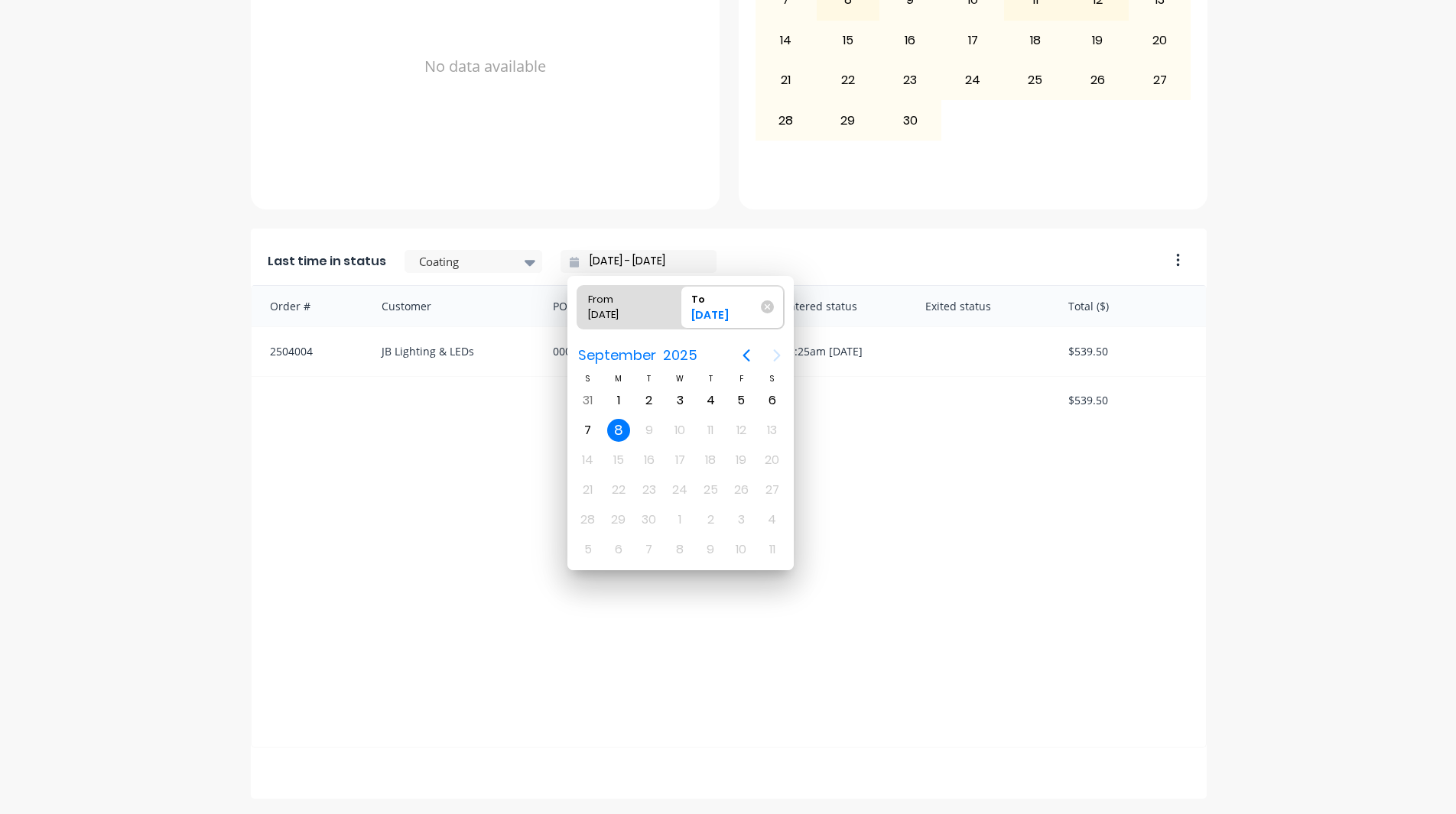
scroll to position [0, 0]
click at [1384, 494] on div "A Class Powder Coating Create sales order Create purchase order Overview Select…" at bounding box center [728, 105] width 1456 height 1387
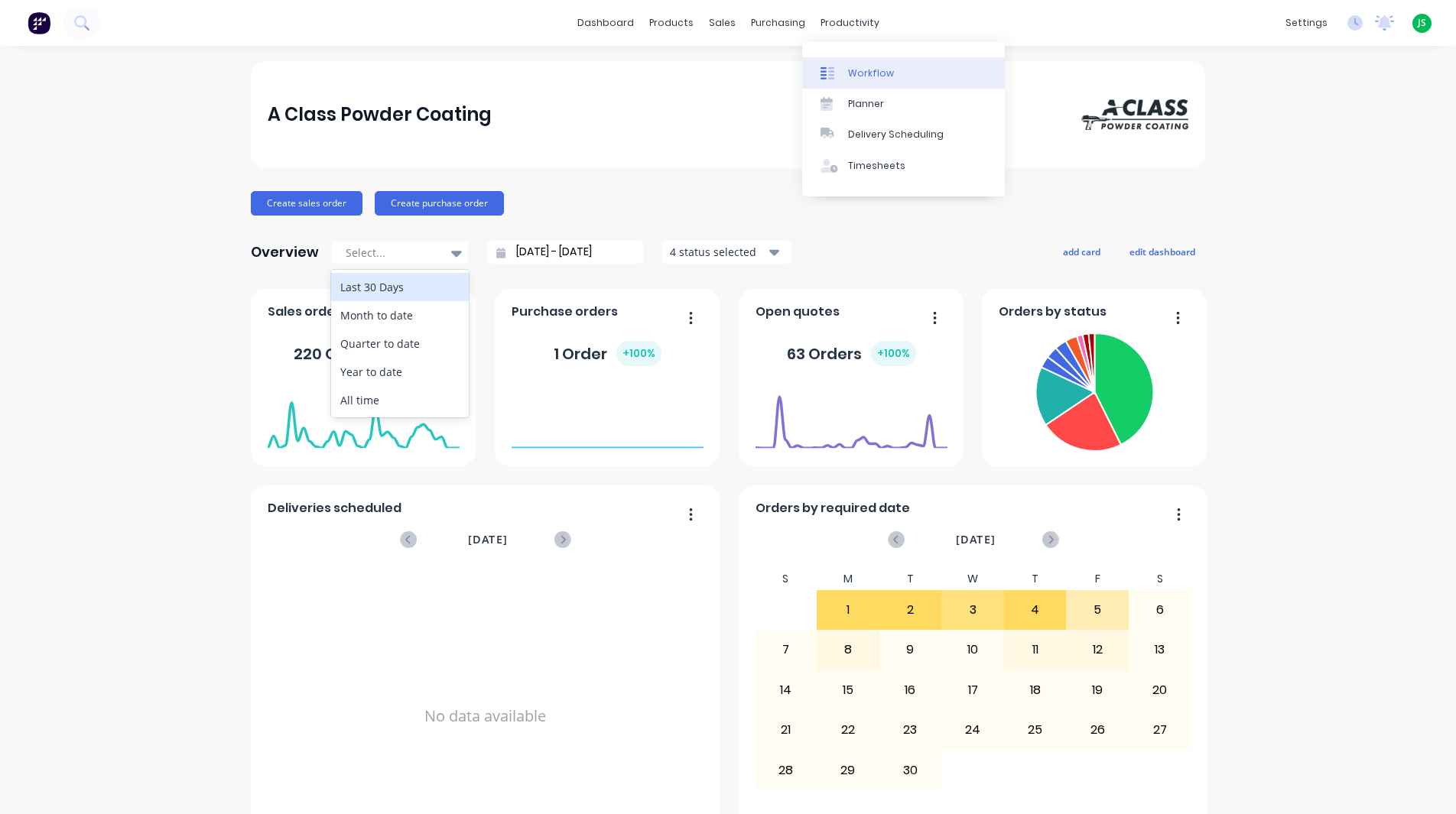
click at [831, 77] on icon at bounding box center [827, 73] width 14 height 14
